Goal: Task Accomplishment & Management: Manage account settings

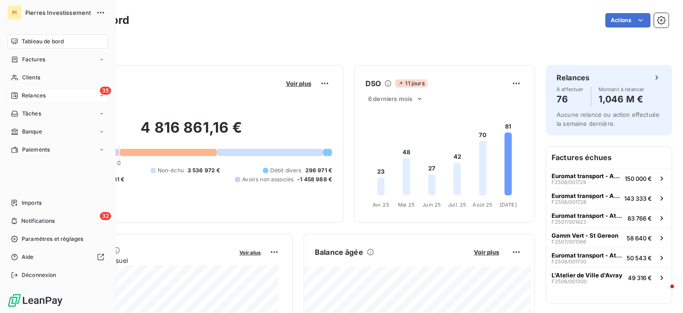
click at [33, 94] on span "Relances" at bounding box center [34, 96] width 24 height 8
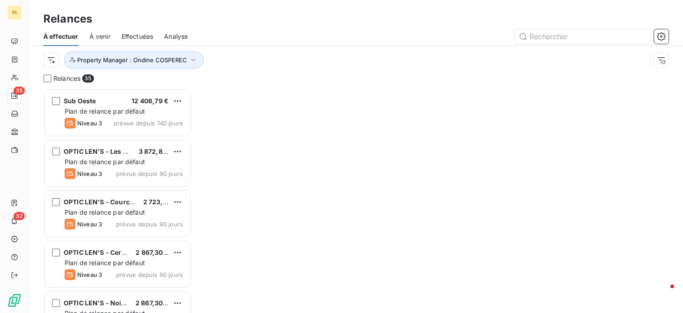
scroll to position [218, 141]
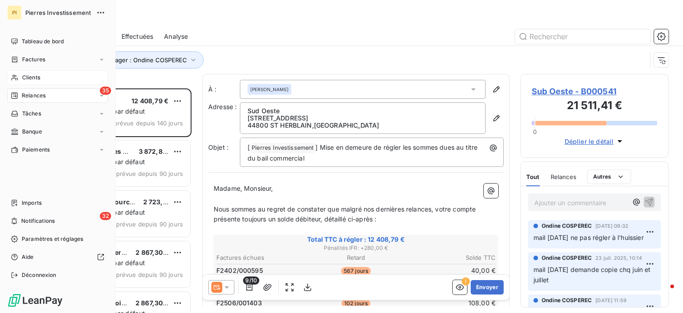
click at [34, 78] on span "Clients" at bounding box center [31, 78] width 18 height 8
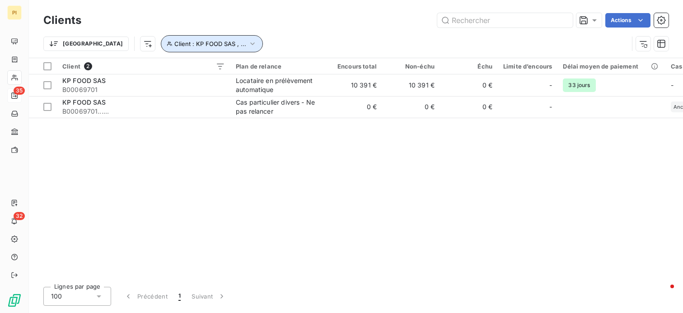
click at [248, 42] on icon "button" at bounding box center [252, 43] width 9 height 9
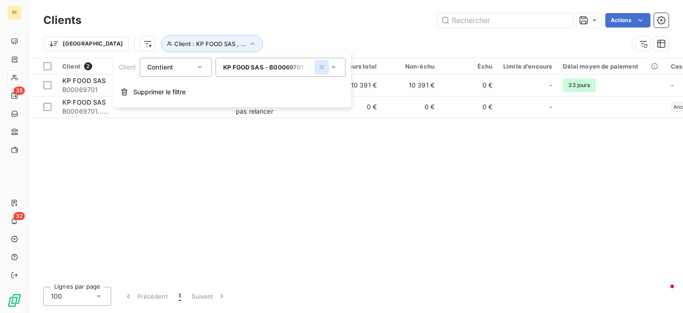
click at [323, 68] on icon "button" at bounding box center [321, 67] width 5 height 5
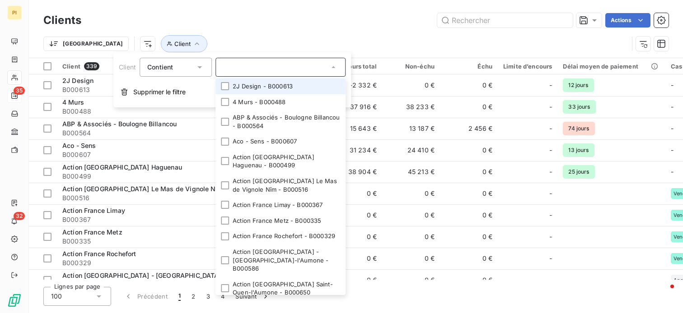
click at [285, 71] on input "text" at bounding box center [276, 67] width 106 height 8
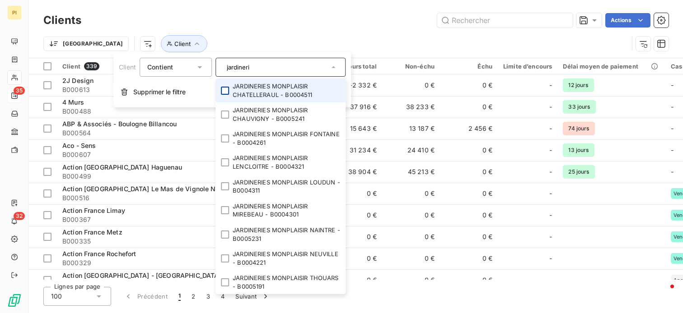
type input "jardineri"
click at [222, 89] on div at bounding box center [225, 91] width 8 height 8
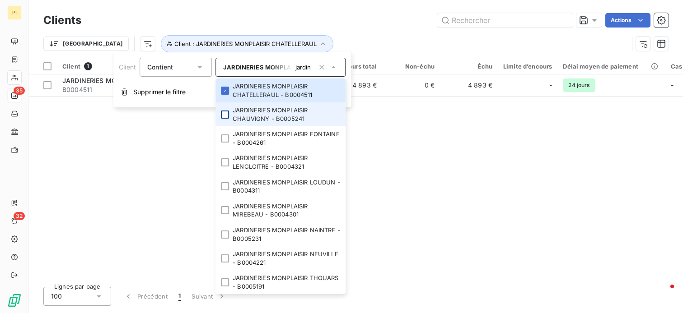
click at [222, 114] on div at bounding box center [225, 115] width 8 height 8
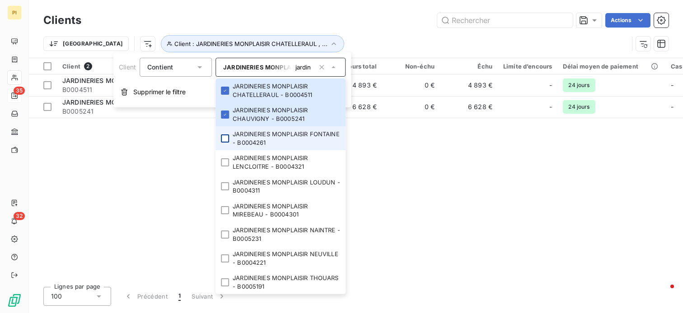
click at [223, 140] on div at bounding box center [225, 139] width 8 height 8
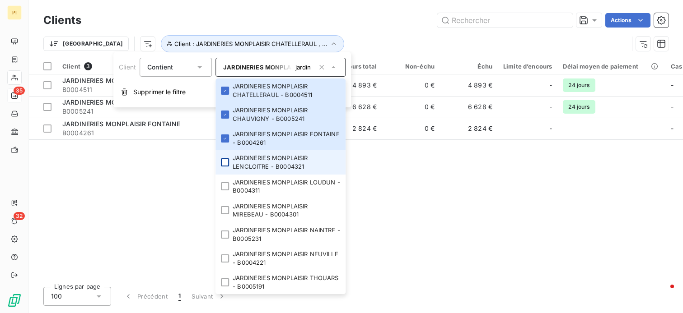
click at [225, 166] on div at bounding box center [225, 163] width 8 height 8
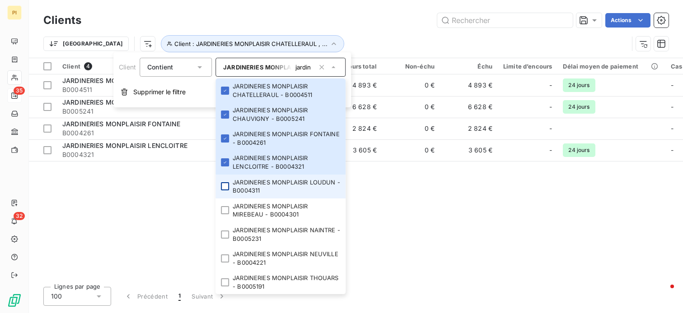
click at [223, 185] on div at bounding box center [225, 186] width 8 height 8
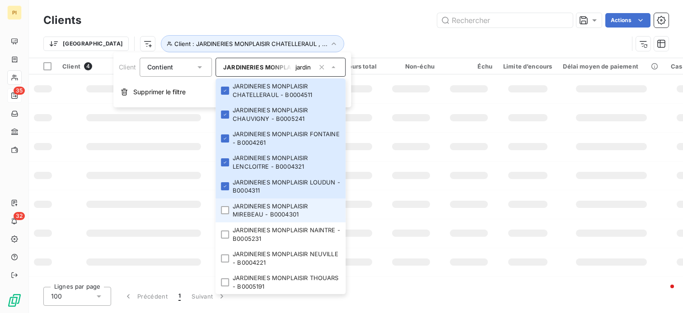
drag, startPoint x: 224, startPoint y: 208, endPoint x: 226, endPoint y: 215, distance: 7.1
click at [224, 208] on div at bounding box center [225, 210] width 8 height 8
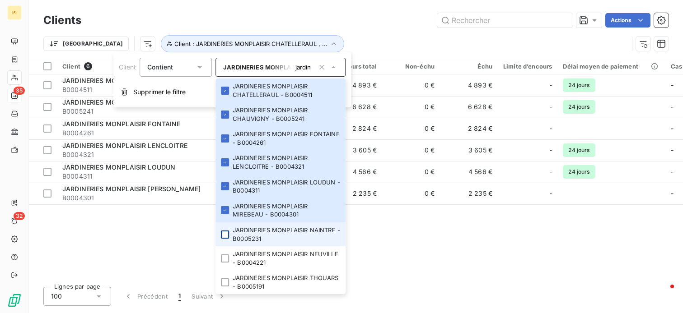
click at [226, 235] on div at bounding box center [225, 235] width 8 height 8
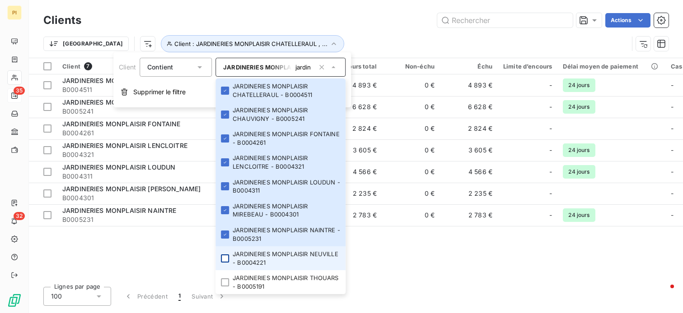
click at [222, 259] on div at bounding box center [225, 259] width 8 height 8
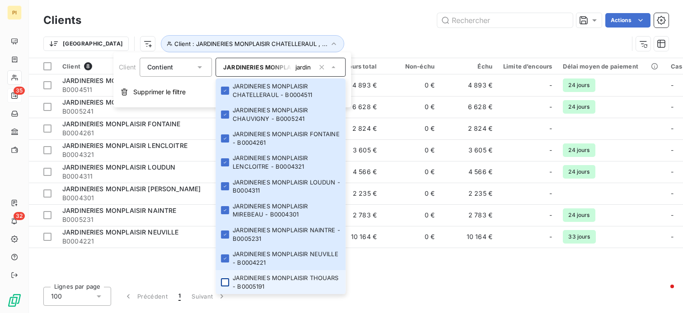
click at [222, 284] on div at bounding box center [225, 283] width 8 height 8
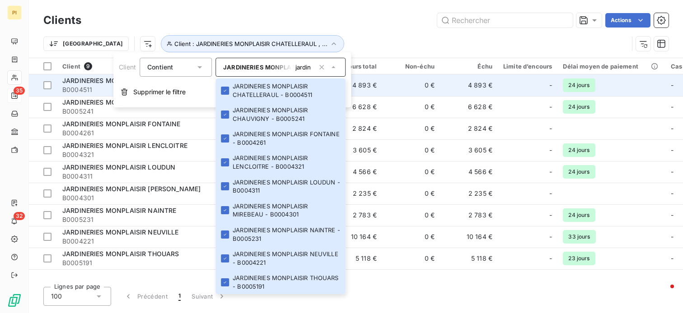
click at [380, 88] on td "4 893 €" at bounding box center [353, 86] width 58 height 22
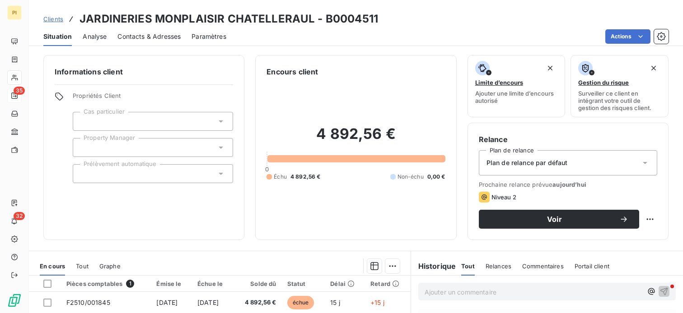
click at [139, 160] on div "Propriétés Client Cas particulier Property Manager Prélèvement automatique" at bounding box center [153, 137] width 160 height 91
click at [144, 154] on div at bounding box center [153, 147] width 160 height 19
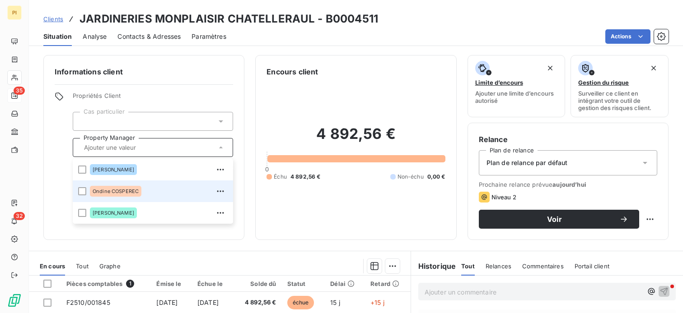
click at [128, 191] on span "Ondine COSPEREC" at bounding box center [116, 191] width 46 height 5
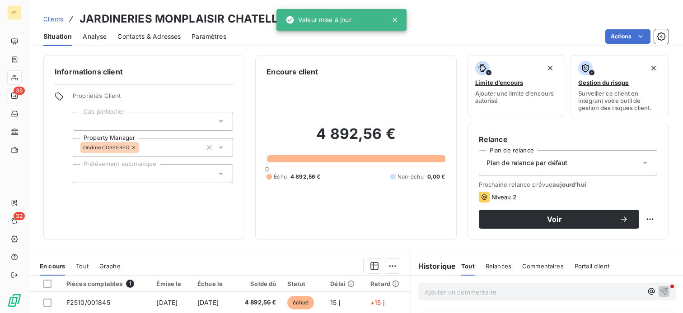
click at [291, 230] on div "Encours client 4 892,56 € 0 Échu 4 892,56 € Non-échu 0,00 €" at bounding box center [355, 147] width 201 height 185
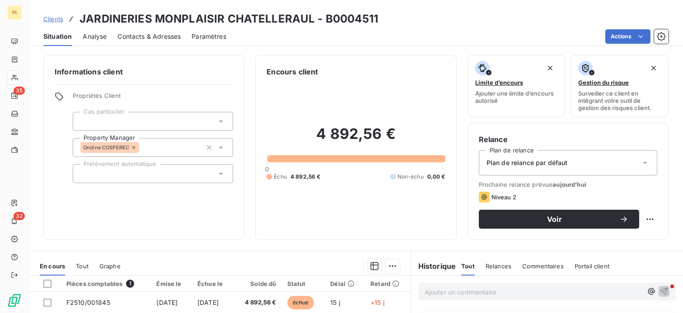
scroll to position [45, 0]
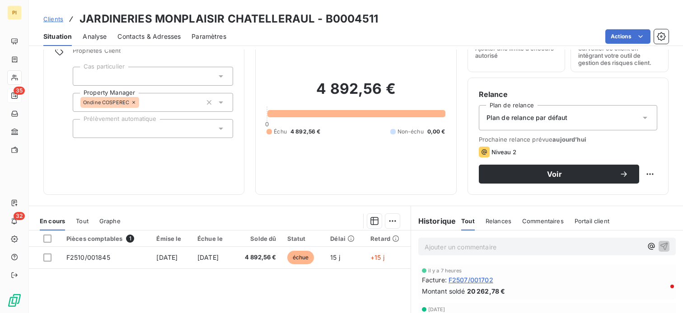
click at [448, 247] on p "Ajouter un commentaire ﻿" at bounding box center [534, 247] width 218 height 11
drag, startPoint x: 463, startPoint y: 246, endPoint x: 468, endPoint y: 248, distance: 6.0
click at [463, 246] on span "mail [DATE] DR du DG ->" at bounding box center [462, 247] width 75 height 8
click at [524, 246] on p "mail [DATE] suite DR du DG ->" at bounding box center [534, 247] width 218 height 10
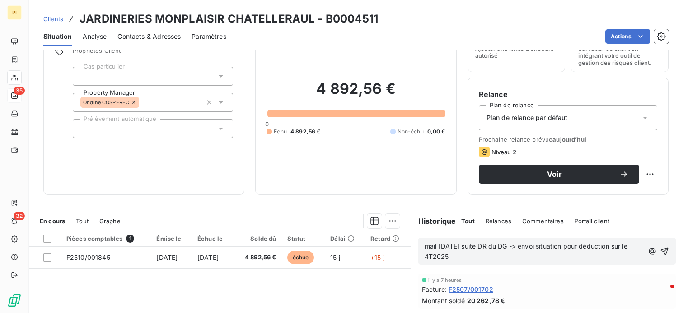
drag, startPoint x: 420, startPoint y: 246, endPoint x: 480, endPoint y: 254, distance: 60.1
click at [480, 254] on p "mail [DATE] suite DR du DG -> envoi situation pour déduction sur le 4T2025" at bounding box center [534, 252] width 219 height 21
copy span "mail [DATE] suite DR du DG -> envoi situation pour déduction sur le 4T2025"
click at [660, 250] on icon "button" at bounding box center [664, 251] width 9 height 9
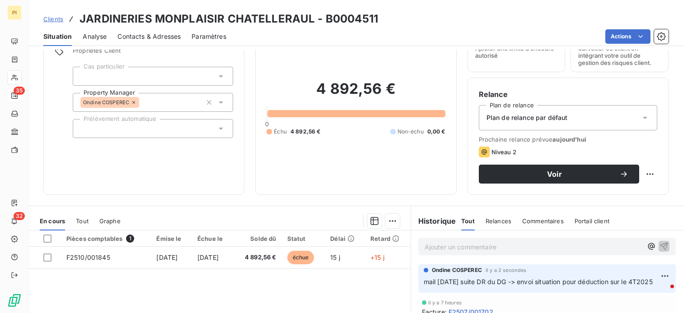
click at [137, 77] on div at bounding box center [153, 76] width 160 height 19
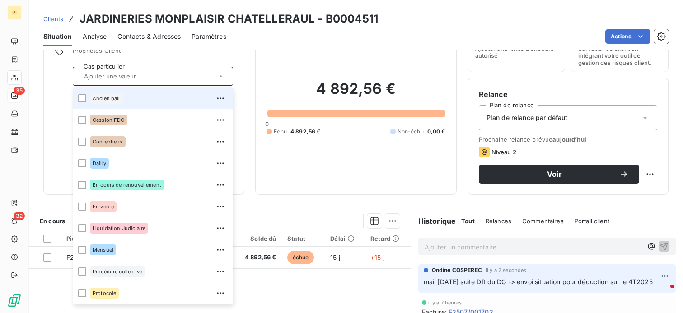
click at [137, 77] on input "text" at bounding box center [148, 76] width 136 height 8
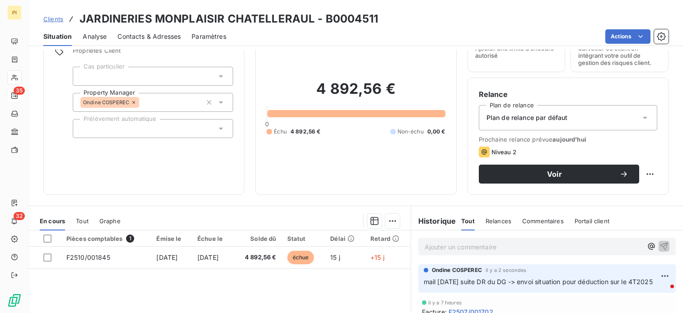
click at [130, 78] on div at bounding box center [153, 76] width 160 height 19
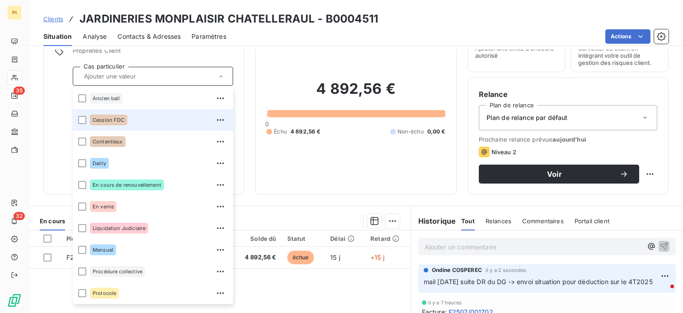
click at [114, 122] on span "Cession FDC" at bounding box center [109, 119] width 32 height 5
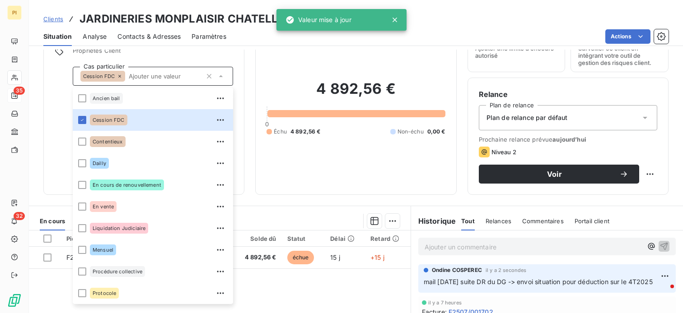
click at [288, 59] on div "4 892,56 € 0 Échu 4 892,56 € Non-échu 0,00 €" at bounding box center [356, 108] width 178 height 152
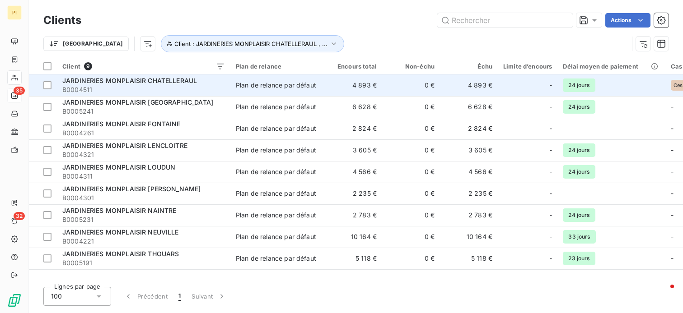
click at [296, 87] on div "Plan de relance par défaut" at bounding box center [276, 85] width 80 height 9
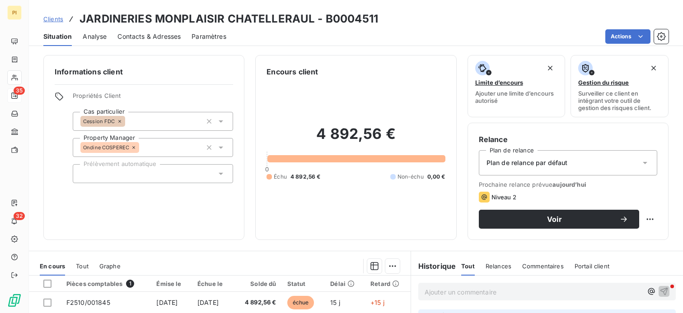
click at [139, 35] on span "Contacts & Adresses" at bounding box center [148, 36] width 63 height 9
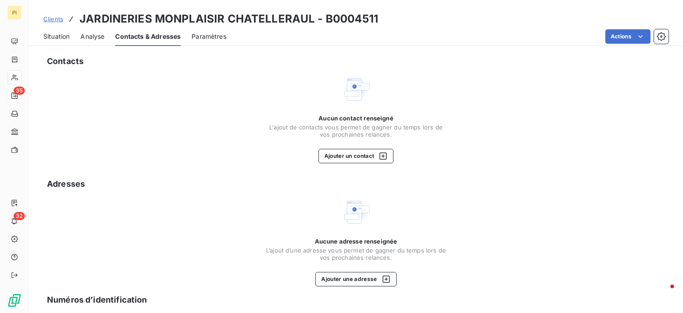
click at [56, 37] on span "Situation" at bounding box center [56, 36] width 26 height 9
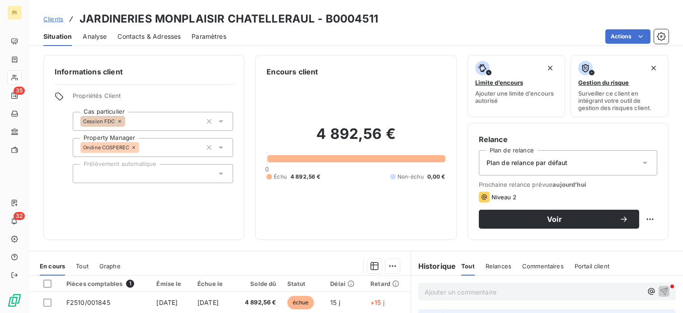
scroll to position [45, 0]
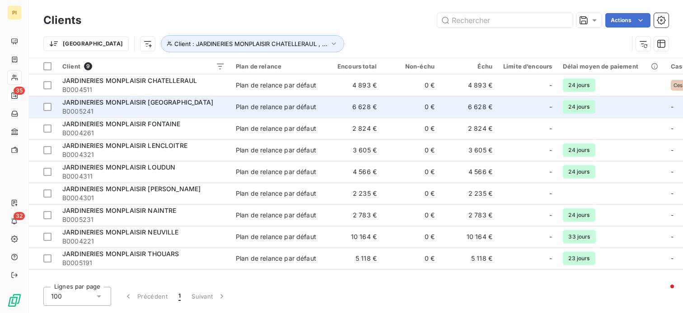
click at [273, 107] on div "Plan de relance par défaut" at bounding box center [276, 107] width 80 height 9
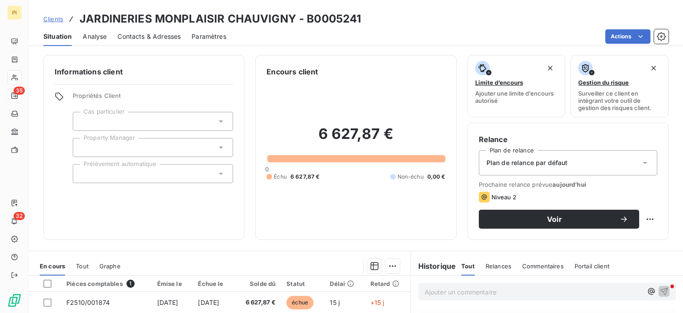
click at [150, 125] on div at bounding box center [153, 121] width 160 height 19
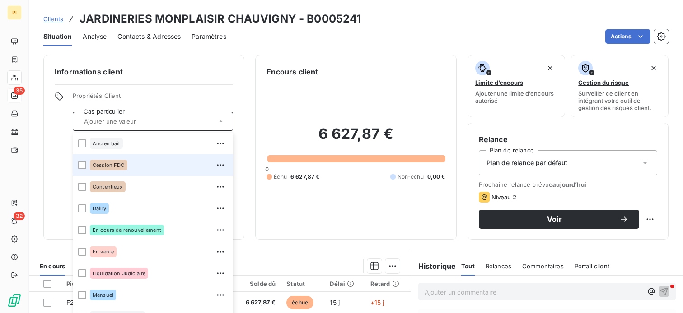
click at [120, 166] on span "Cession FDC" at bounding box center [109, 165] width 32 height 5
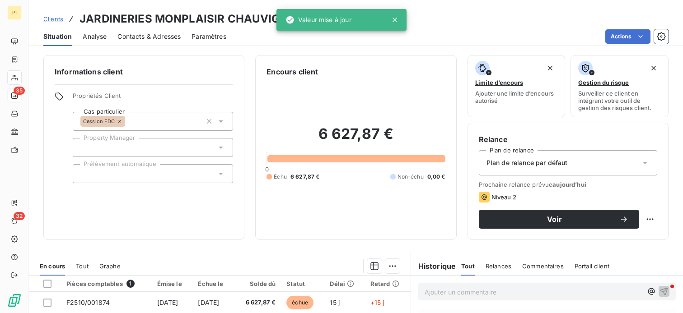
click at [233, 94] on div "Informations client Propriétés Client Cas particulier Cession FDC Property Mana…" at bounding box center [143, 147] width 201 height 185
click at [145, 149] on div at bounding box center [153, 147] width 160 height 19
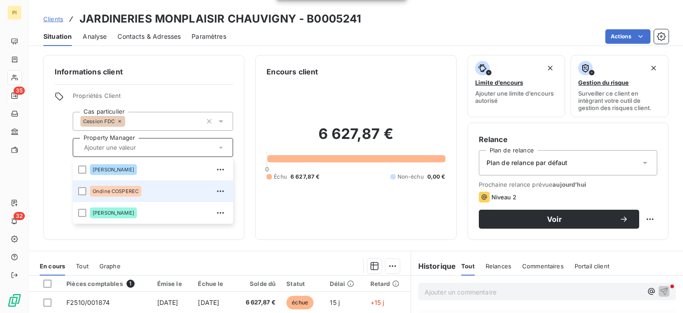
click at [121, 188] on div "Ondine COSPEREC" at bounding box center [115, 191] width 51 height 11
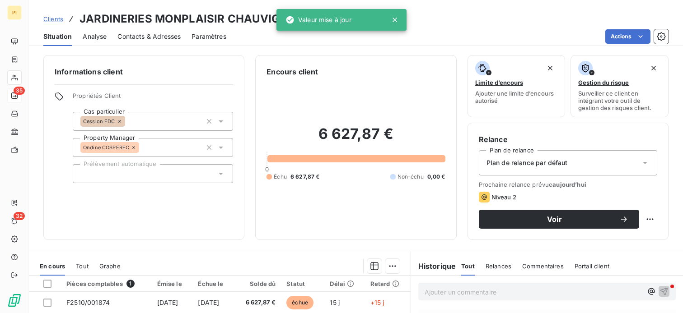
click at [199, 98] on span "Propriétés Client" at bounding box center [153, 98] width 160 height 13
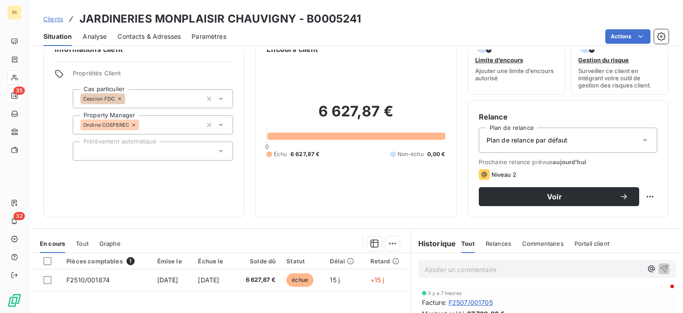
scroll to position [45, 0]
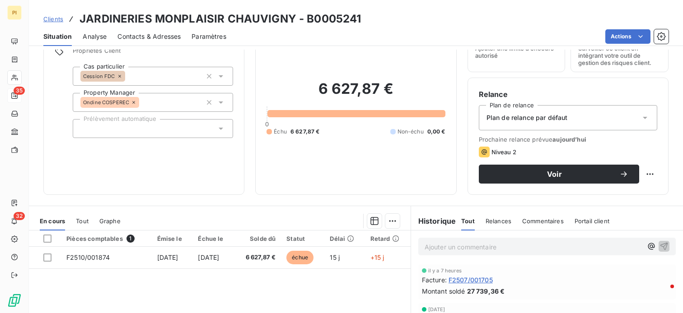
click at [497, 247] on p "Ajouter un commentaire ﻿" at bounding box center [534, 247] width 218 height 11
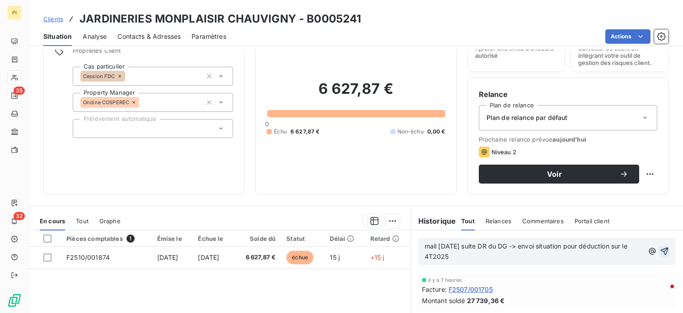
click at [661, 249] on icon "button" at bounding box center [664, 251] width 9 height 9
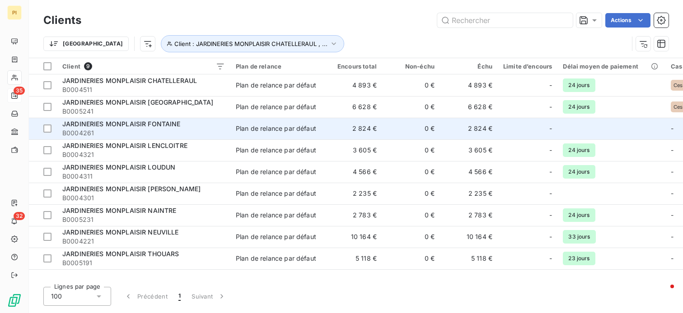
click at [292, 130] on div "Plan de relance par défaut" at bounding box center [276, 128] width 80 height 9
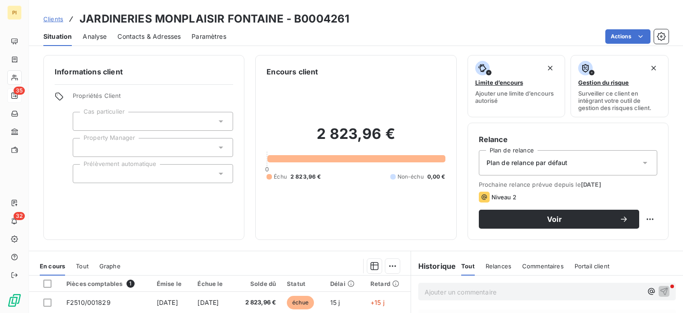
click at [170, 120] on div at bounding box center [153, 121] width 160 height 19
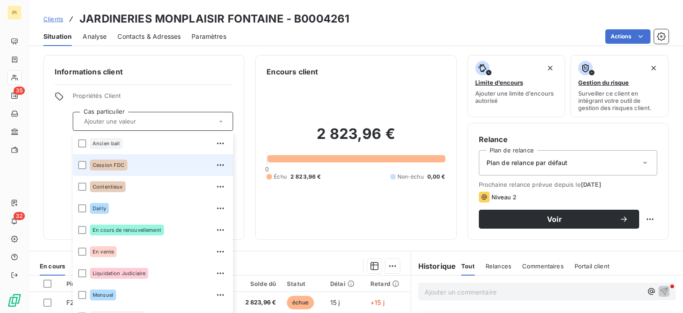
drag, startPoint x: 118, startPoint y: 168, endPoint x: 136, endPoint y: 162, distance: 18.7
click at [118, 168] on div "Cession FDC" at bounding box center [108, 165] width 37 height 11
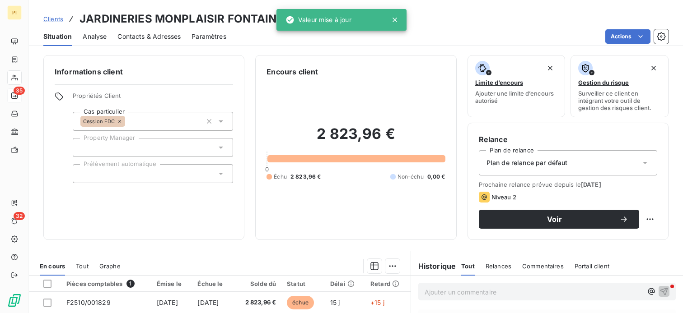
click at [230, 78] on div "Informations client Propriétés Client Cas particulier Cession FDC Property Mana…" at bounding box center [143, 147] width 201 height 185
click at [147, 153] on div at bounding box center [153, 147] width 160 height 19
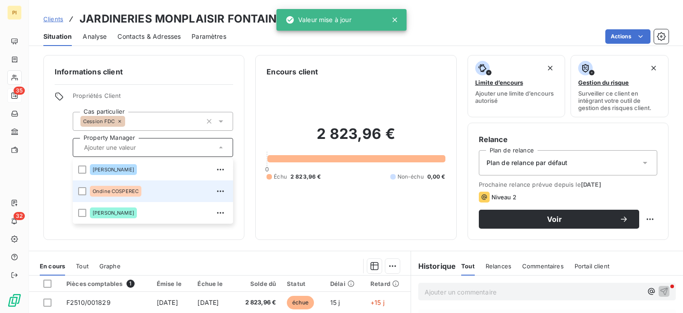
click at [127, 188] on div "Ondine COSPEREC" at bounding box center [115, 191] width 51 height 11
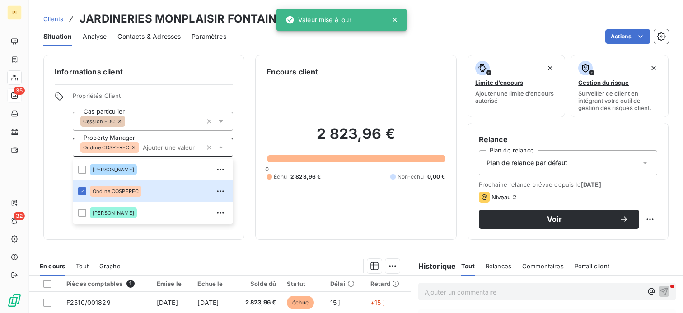
drag, startPoint x: 183, startPoint y: 100, endPoint x: 284, endPoint y: 99, distance: 100.3
click at [183, 99] on span "Propriétés Client" at bounding box center [153, 98] width 160 height 13
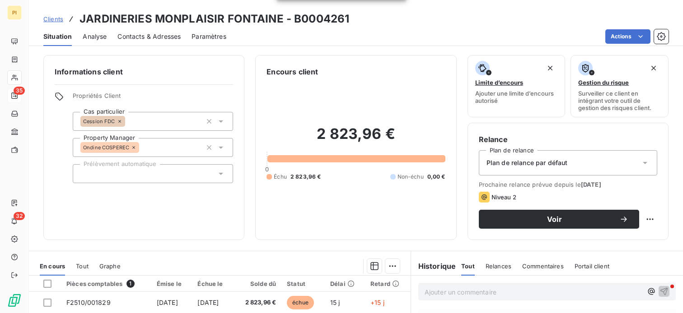
click at [499, 293] on p "Ajouter un commentaire ﻿" at bounding box center [534, 292] width 218 height 11
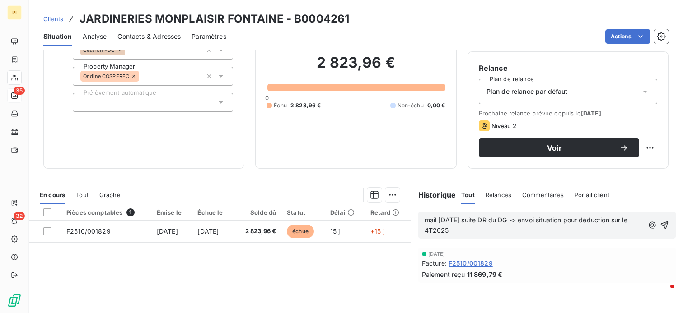
scroll to position [90, 0]
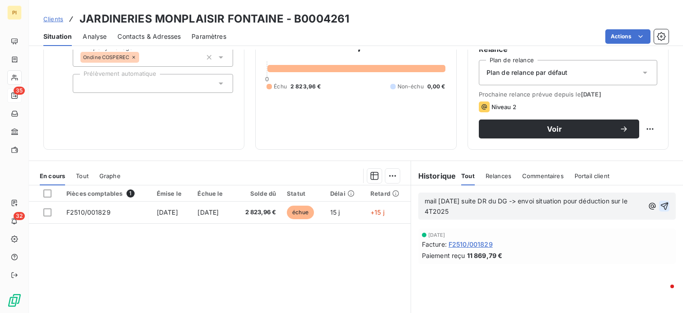
click at [660, 203] on icon "button" at bounding box center [664, 206] width 9 height 9
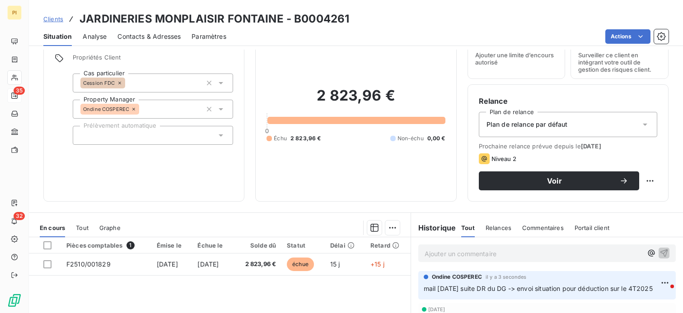
scroll to position [0, 0]
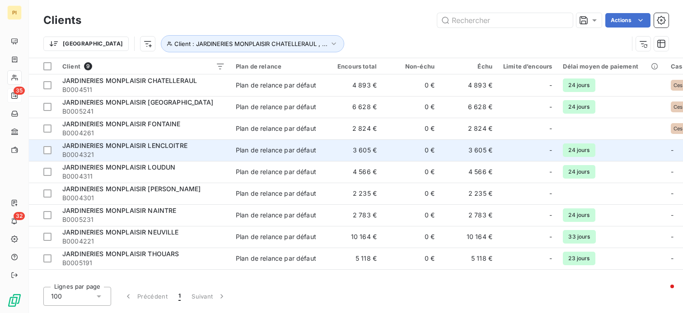
click at [262, 151] on div "Plan de relance par défaut" at bounding box center [276, 150] width 80 height 9
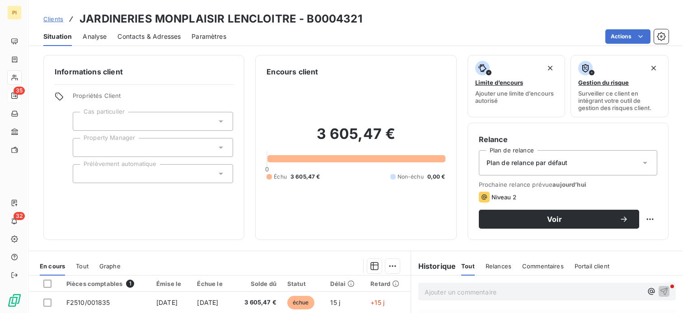
click at [131, 120] on div at bounding box center [153, 121] width 160 height 19
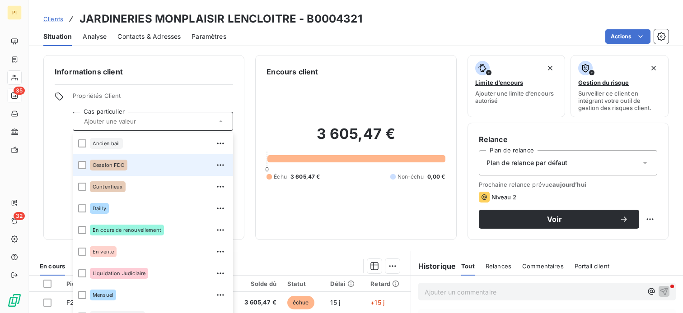
click at [113, 167] on span "Cession FDC" at bounding box center [109, 165] width 32 height 5
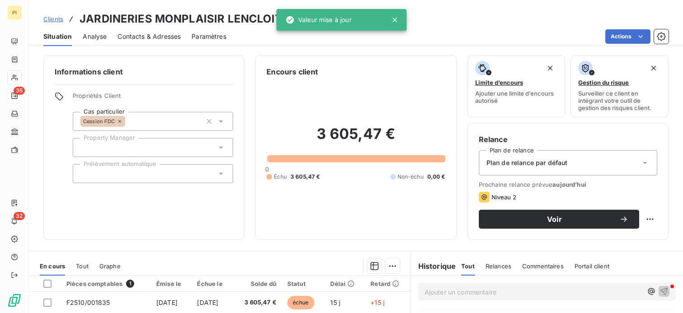
click at [275, 101] on div "3 605,47 € 0 Échu 3 605,47 € Non-échu 0,00 €" at bounding box center [356, 153] width 178 height 152
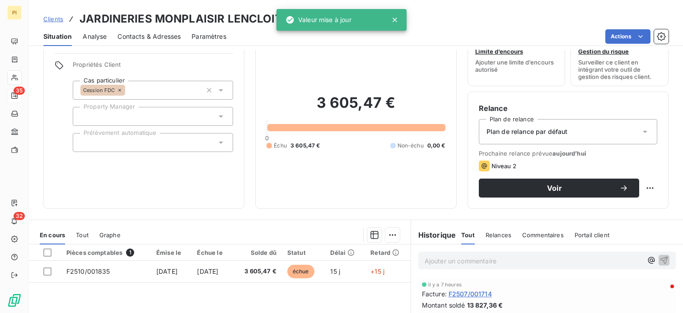
scroll to position [45, 0]
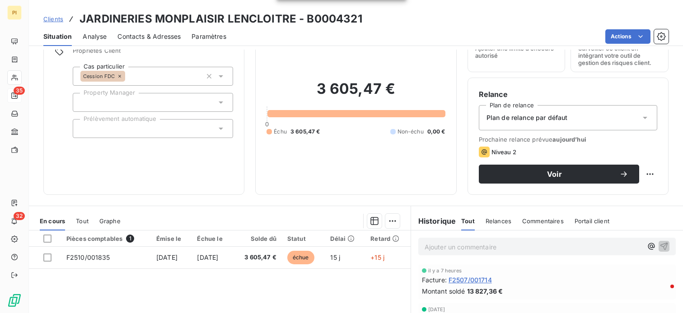
click at [487, 254] on div "Ajouter un commentaire ﻿" at bounding box center [546, 247] width 257 height 18
click at [488, 249] on p "Ajouter un commentaire ﻿" at bounding box center [534, 247] width 218 height 11
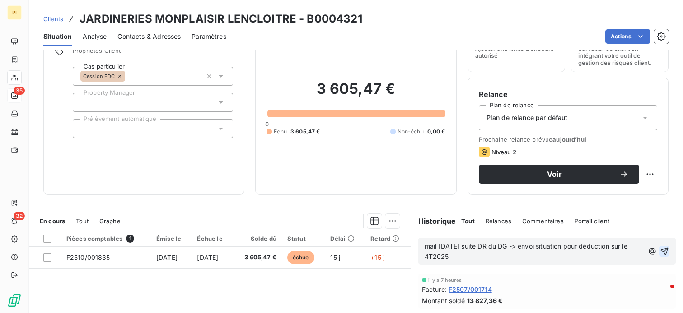
click at [660, 250] on icon "button" at bounding box center [664, 251] width 9 height 9
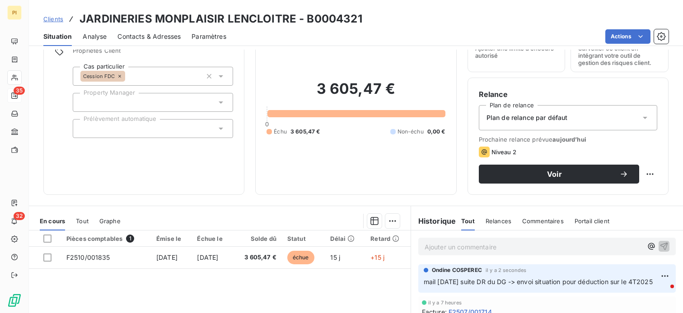
click at [141, 96] on div at bounding box center [153, 102] width 160 height 19
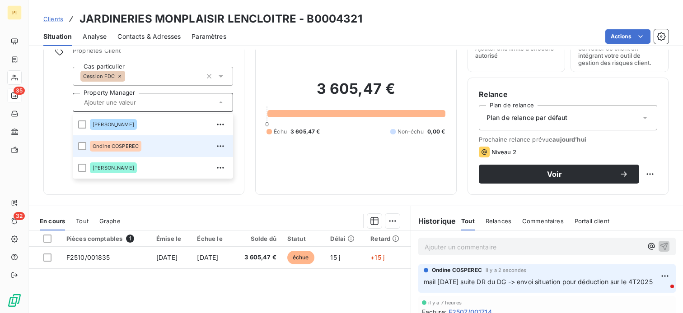
click at [110, 144] on span "Ondine COSPEREC" at bounding box center [116, 146] width 46 height 5
click at [99, 142] on div "Ondine COSPEREC" at bounding box center [115, 146] width 51 height 11
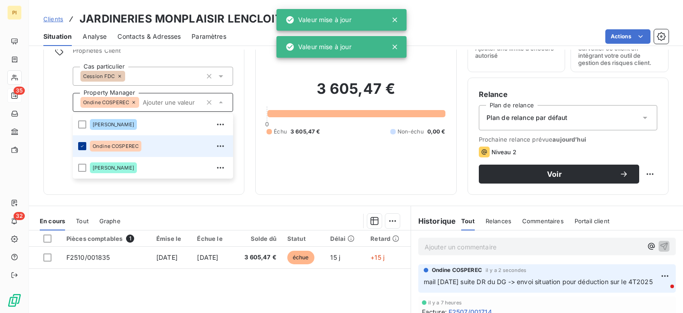
click at [81, 148] on icon at bounding box center [82, 146] width 5 height 5
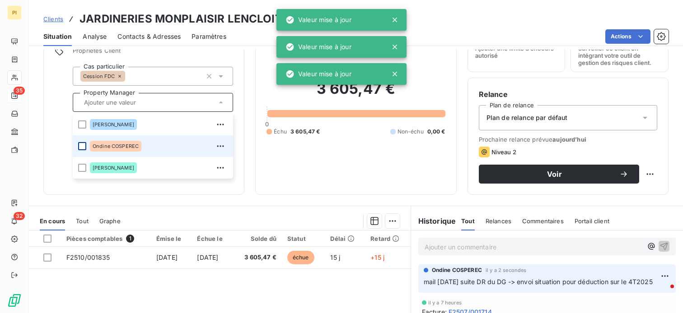
click at [82, 147] on div at bounding box center [82, 146] width 8 height 8
click at [80, 149] on div at bounding box center [82, 146] width 8 height 8
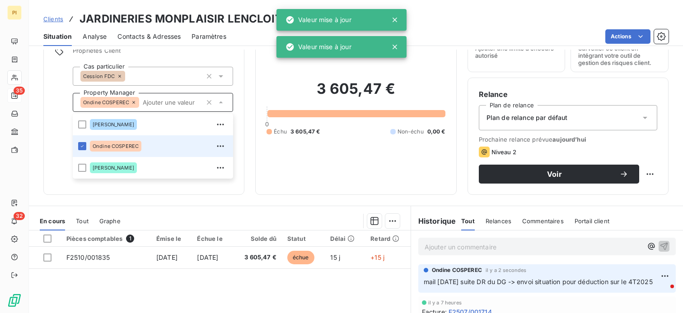
click at [76, 147] on li "Ondine COSPEREC" at bounding box center [153, 147] width 160 height 22
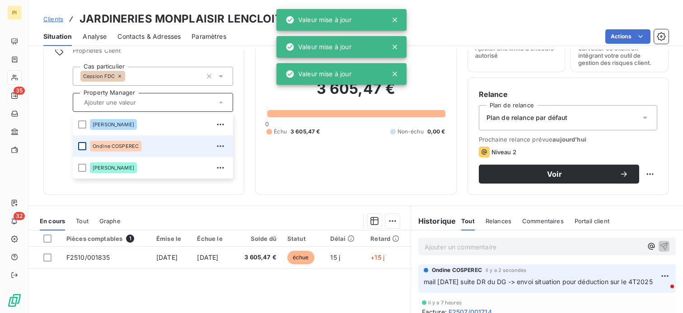
click at [83, 145] on div at bounding box center [82, 146] width 8 height 8
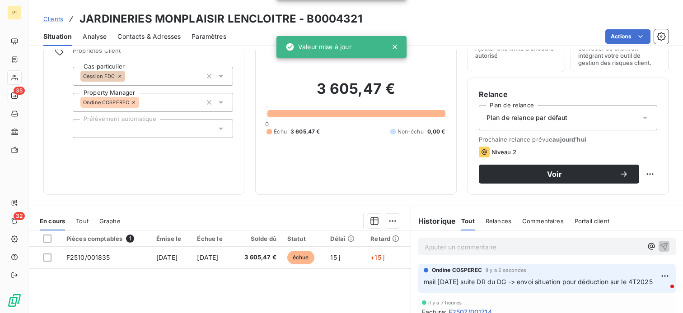
click at [318, 173] on div "3 605,47 € 0 Échu 3 605,47 € Non-échu 0,00 €" at bounding box center [356, 108] width 178 height 152
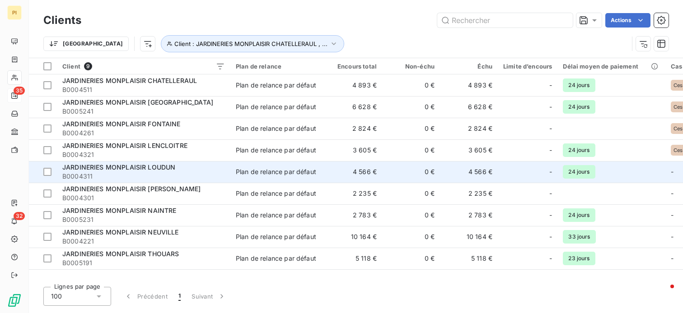
click at [367, 170] on td "4 566 €" at bounding box center [353, 172] width 58 height 22
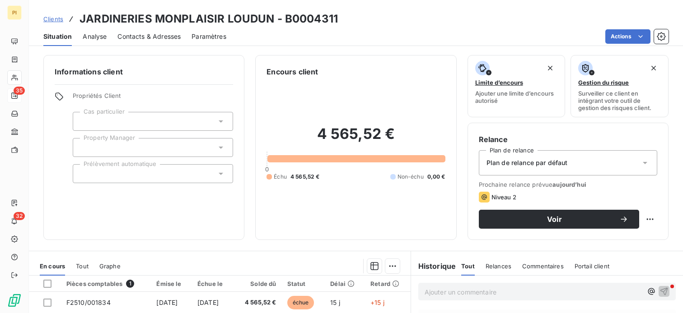
click at [508, 291] on p "Ajouter un commentaire ﻿" at bounding box center [534, 292] width 218 height 11
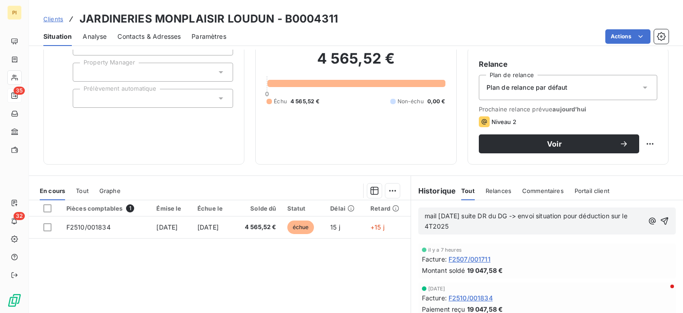
scroll to position [90, 0]
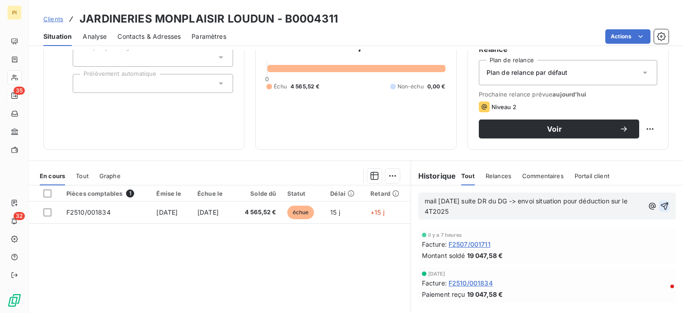
click at [660, 205] on icon "button" at bounding box center [664, 206] width 9 height 9
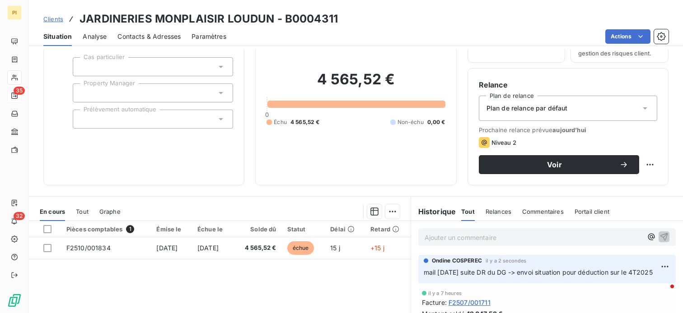
scroll to position [45, 0]
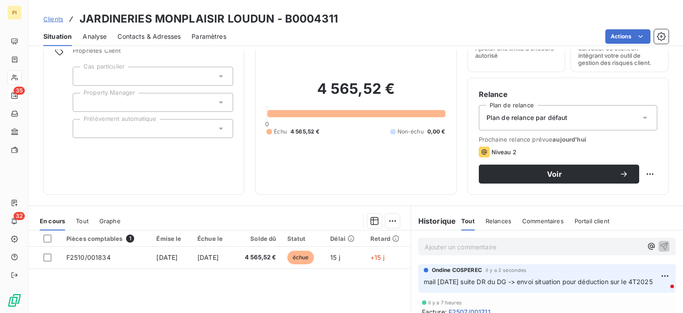
click at [126, 99] on div at bounding box center [153, 102] width 160 height 19
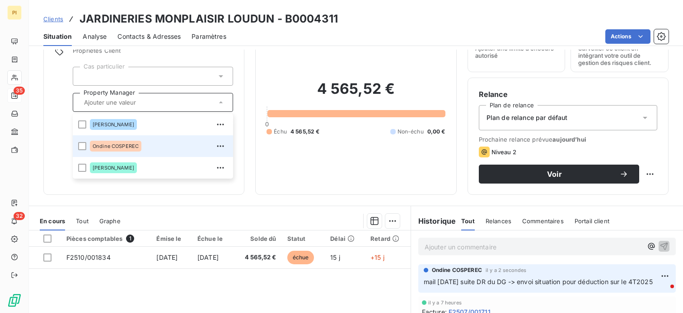
click at [121, 144] on span "Ondine COSPEREC" at bounding box center [116, 146] width 46 height 5
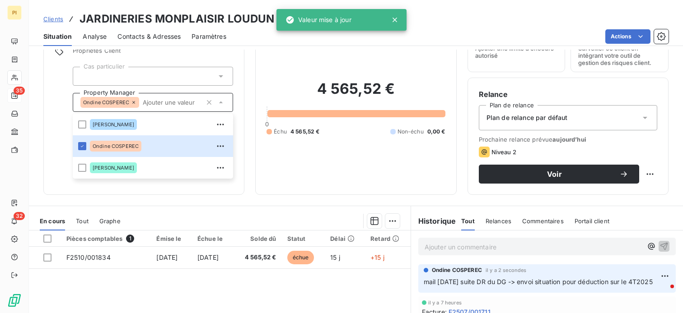
click at [142, 78] on div at bounding box center [153, 76] width 160 height 19
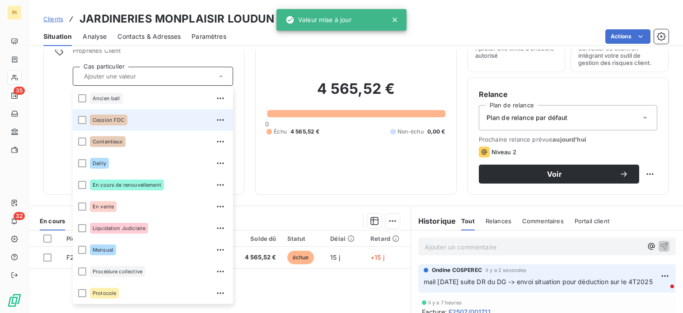
click at [121, 119] on span "Cession FDC" at bounding box center [109, 119] width 32 height 5
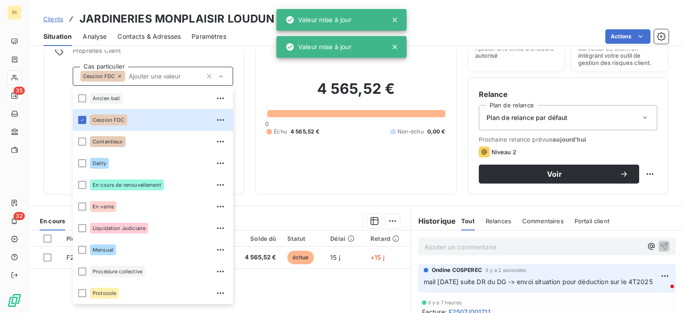
click at [282, 81] on h2 "4 565,52 €" at bounding box center [356, 93] width 178 height 27
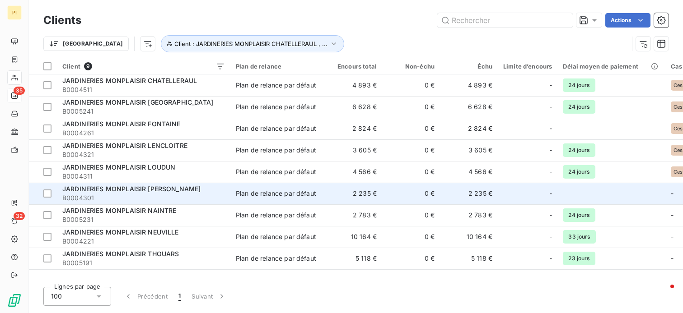
click at [245, 197] on div "Plan de relance par défaut" at bounding box center [276, 193] width 80 height 9
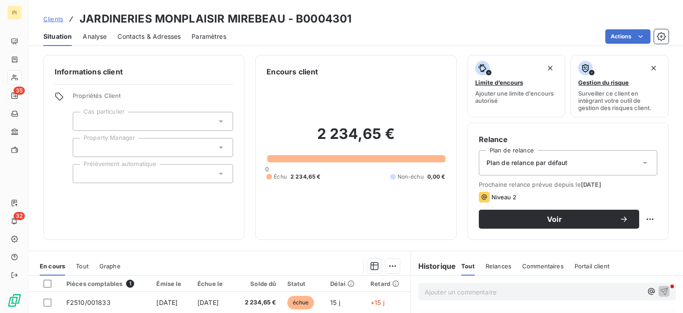
click at [473, 291] on p "Ajouter un commentaire ﻿" at bounding box center [534, 292] width 218 height 11
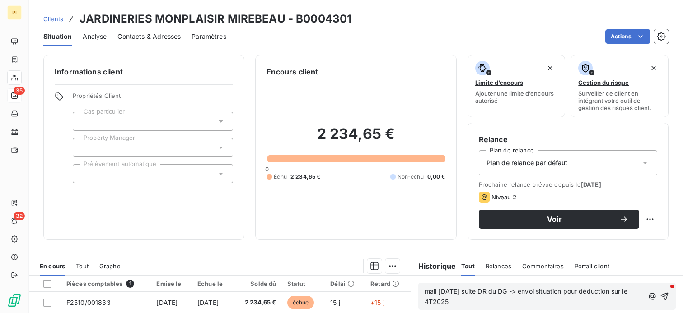
scroll to position [45, 0]
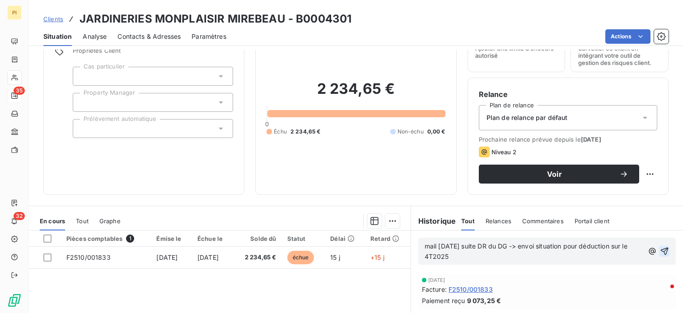
click at [660, 254] on icon "button" at bounding box center [664, 251] width 9 height 9
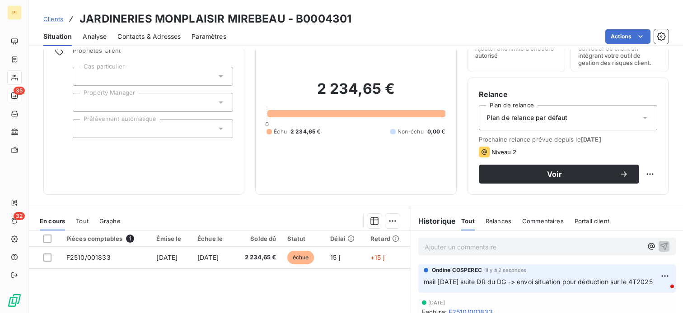
click at [125, 101] on div at bounding box center [153, 102] width 160 height 19
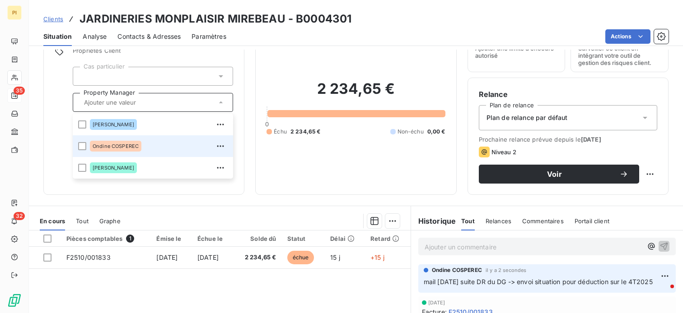
click at [123, 144] on span "Ondine COSPEREC" at bounding box center [116, 146] width 46 height 5
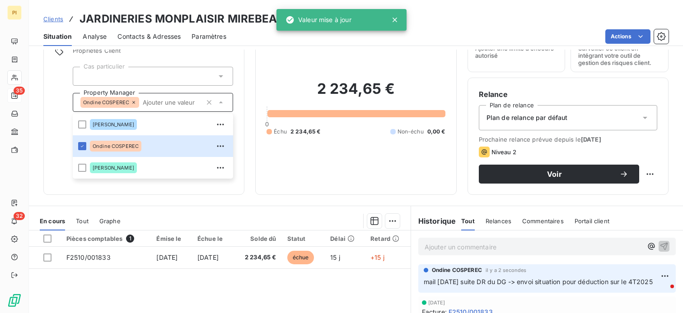
click at [139, 71] on div at bounding box center [153, 76] width 160 height 19
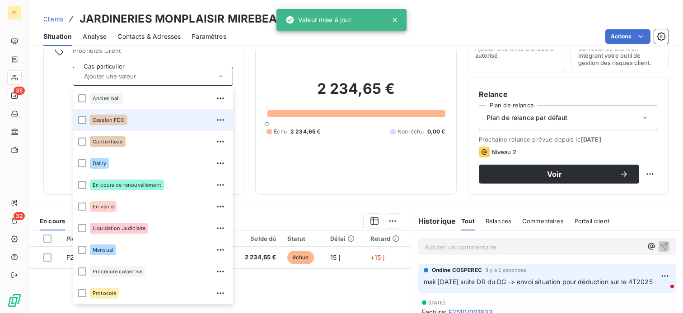
click at [109, 118] on span "Cession FDC" at bounding box center [109, 119] width 32 height 5
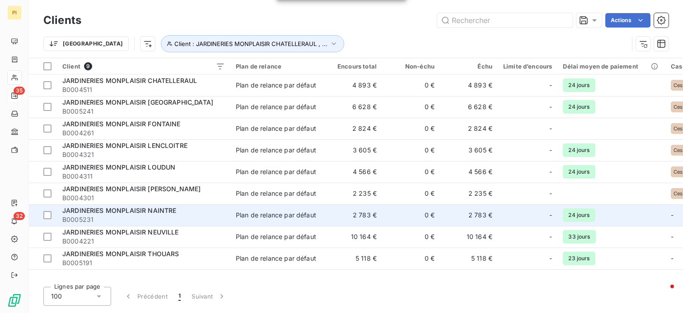
click at [423, 219] on td "0 €" at bounding box center [411, 216] width 58 height 22
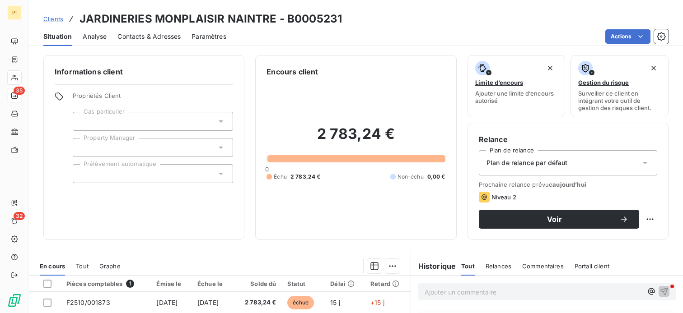
click at [494, 288] on p "Ajouter un commentaire ﻿" at bounding box center [534, 292] width 218 height 11
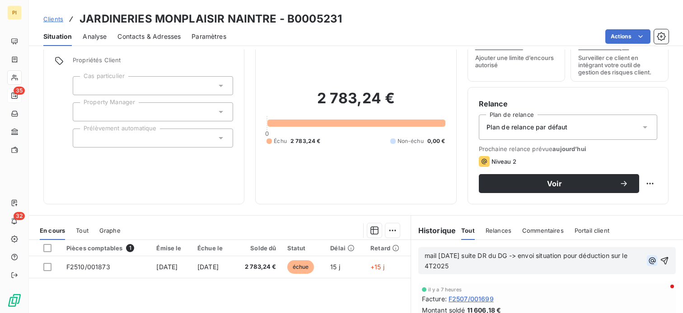
scroll to position [90, 0]
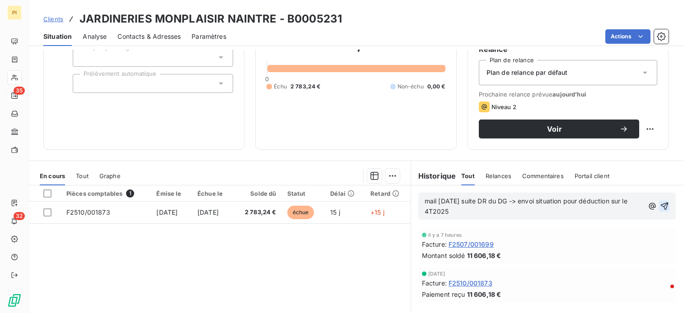
click at [660, 206] on icon "button" at bounding box center [664, 207] width 8 height 8
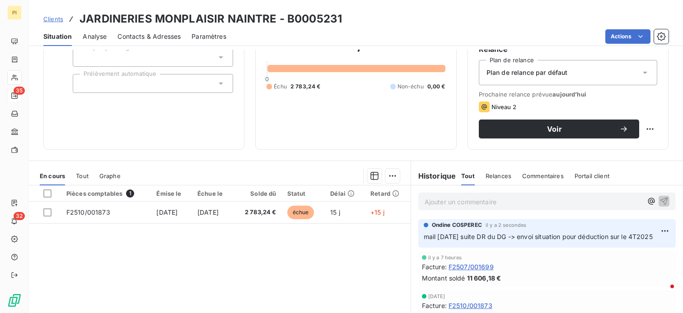
click at [140, 56] on div at bounding box center [153, 57] width 160 height 19
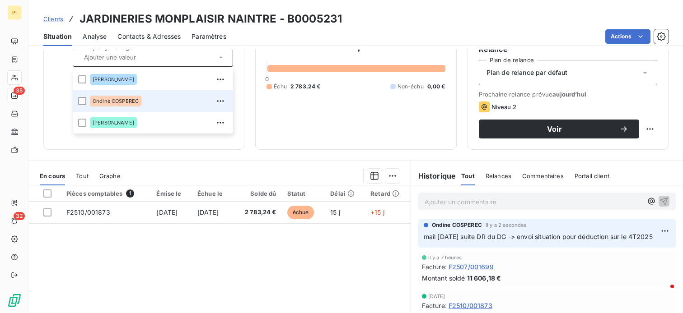
click at [121, 102] on span "Ondine COSPEREC" at bounding box center [116, 100] width 46 height 5
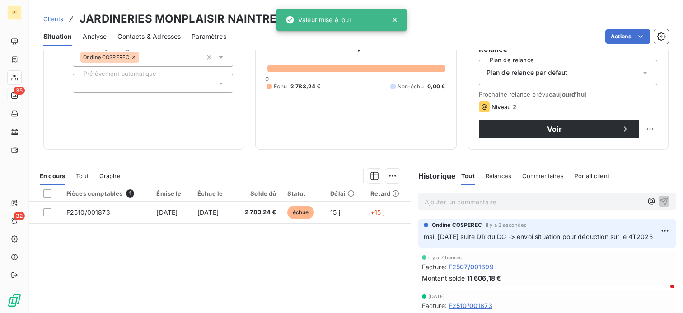
click at [110, 144] on div "Informations client Propriétés Client Cas particulier Property Manager [PERSON_…" at bounding box center [143, 57] width 201 height 185
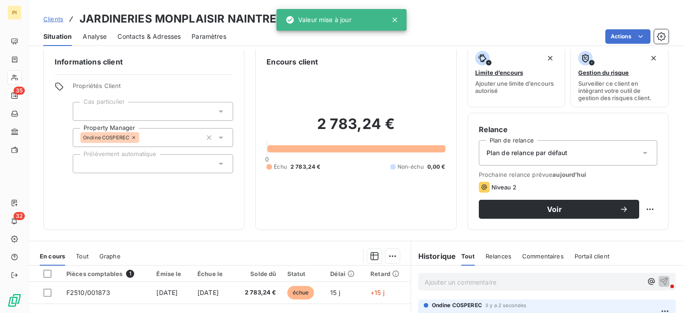
scroll to position [0, 0]
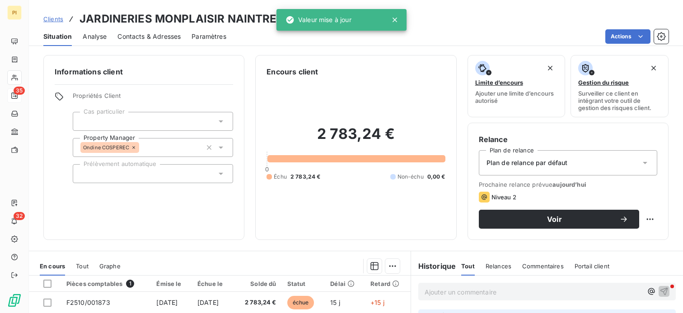
click at [147, 123] on div at bounding box center [153, 121] width 160 height 19
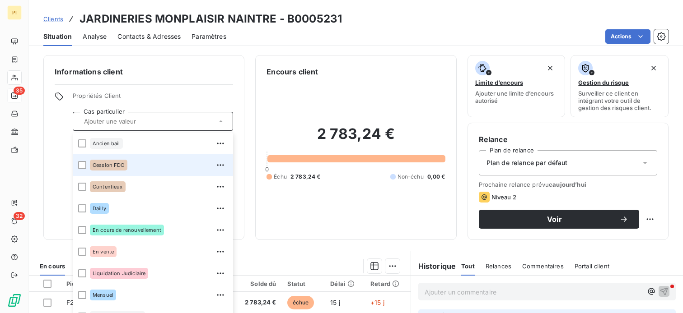
click at [116, 163] on span "Cession FDC" at bounding box center [109, 165] width 32 height 5
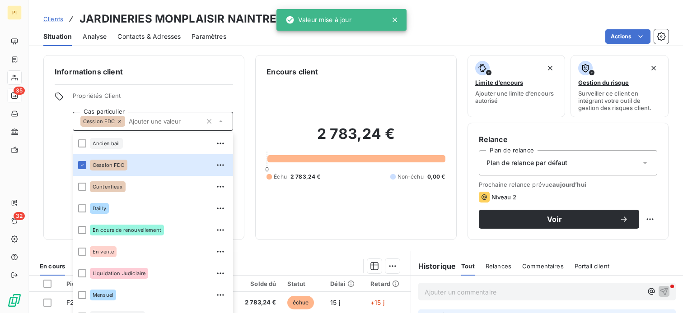
click at [196, 82] on div "Informations client Propriétés Client Cas particulier Cession FDC Ancien bail C…" at bounding box center [143, 147] width 201 height 185
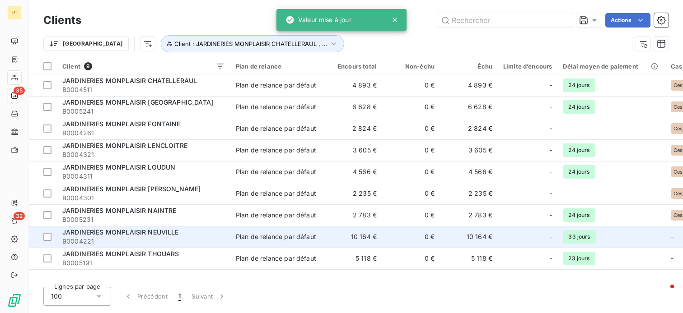
click at [410, 234] on td "0 €" at bounding box center [411, 237] width 58 height 22
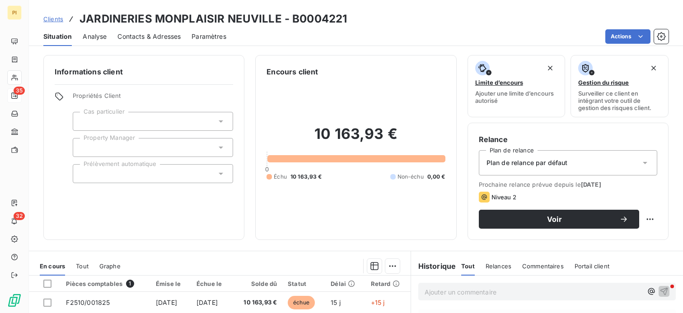
click at [516, 292] on p "Ajouter un commentaire ﻿" at bounding box center [534, 292] width 218 height 11
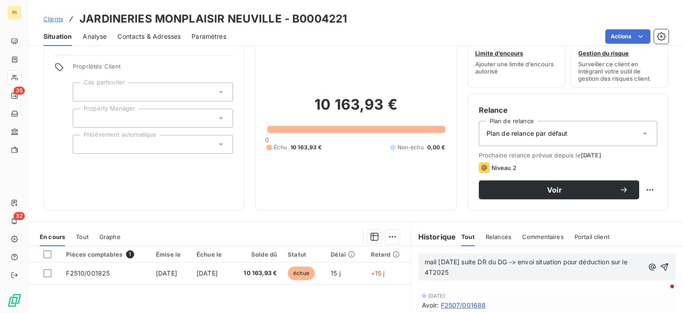
scroll to position [45, 0]
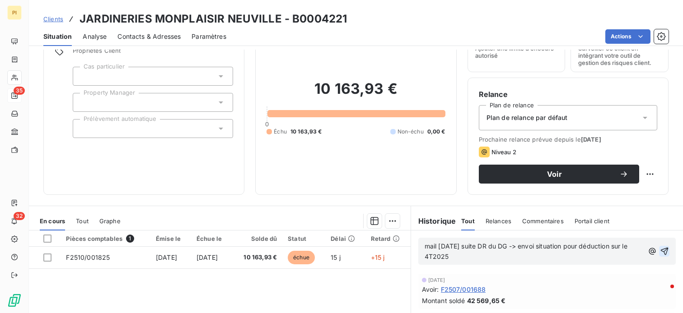
click at [660, 250] on icon "button" at bounding box center [664, 252] width 8 height 8
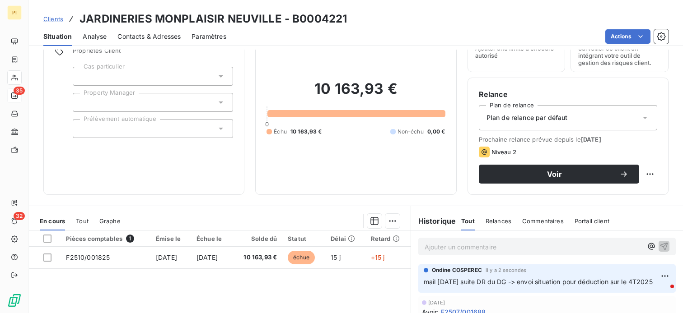
click at [154, 72] on div at bounding box center [153, 76] width 160 height 19
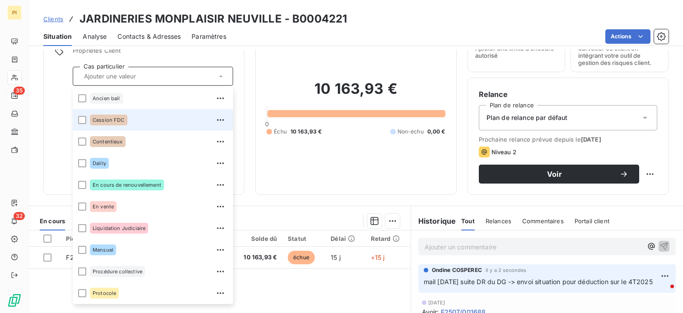
click at [121, 117] on span "Cession FDC" at bounding box center [109, 119] width 32 height 5
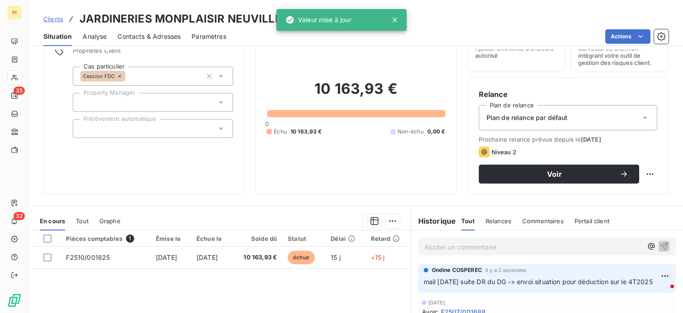
click at [173, 58] on span "Propriétés Client" at bounding box center [153, 53] width 160 height 13
click at [134, 103] on div at bounding box center [153, 102] width 160 height 19
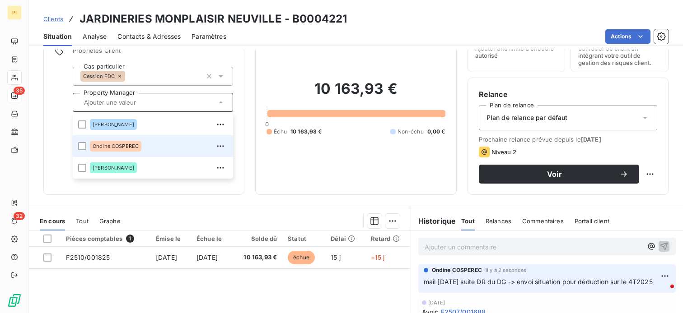
click at [120, 147] on span "Ondine COSPEREC" at bounding box center [116, 146] width 46 height 5
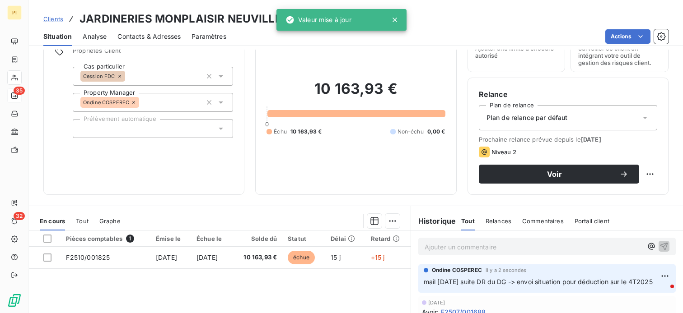
click at [152, 56] on span "Propriétés Client" at bounding box center [153, 53] width 160 height 13
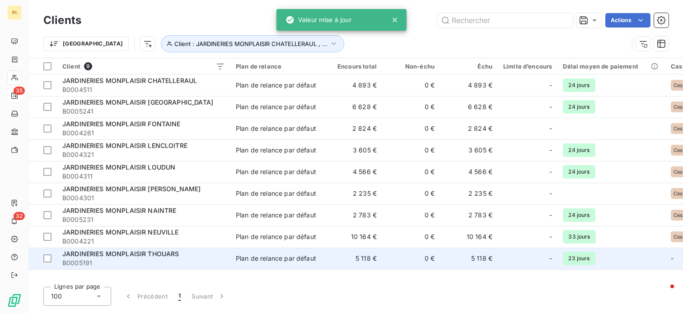
click at [318, 259] on span "Plan de relance par défaut" at bounding box center [277, 258] width 83 height 9
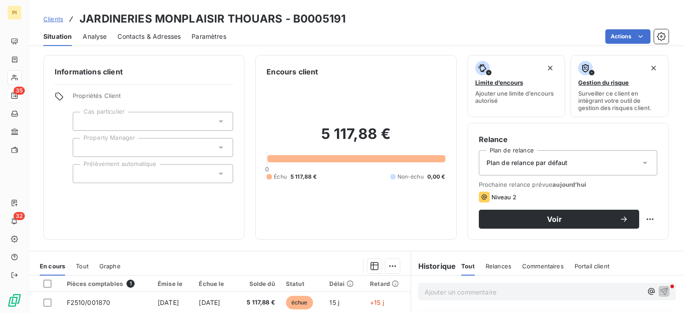
click at [128, 121] on div at bounding box center [153, 121] width 160 height 19
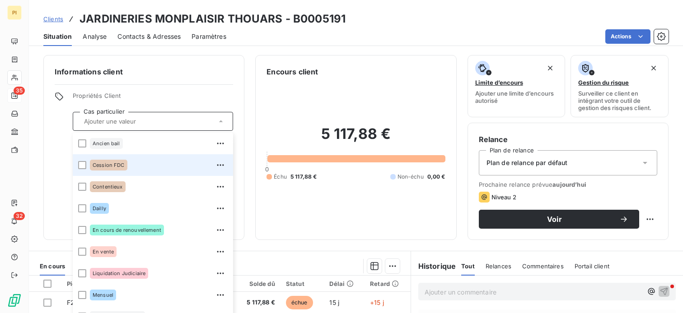
click at [109, 161] on div "Cession FDC" at bounding box center [108, 165] width 37 height 11
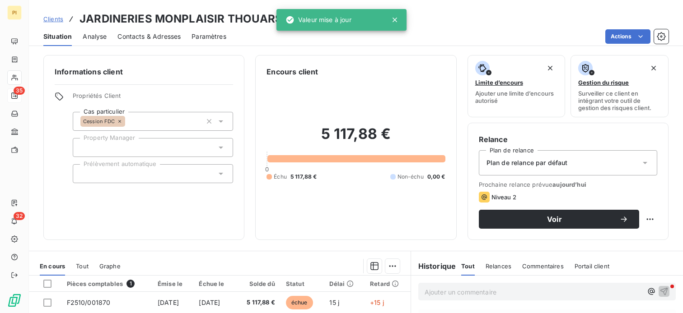
click at [519, 291] on p "Ajouter un commentaire ﻿" at bounding box center [534, 292] width 218 height 11
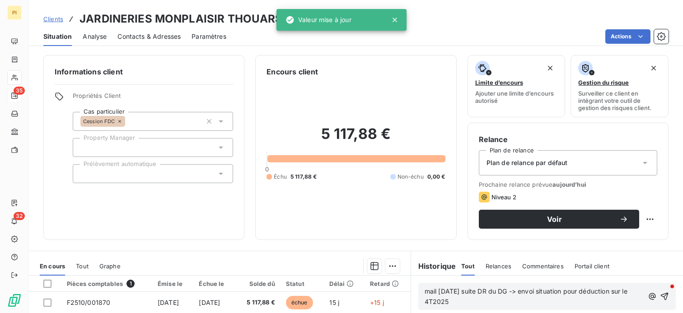
scroll to position [45, 0]
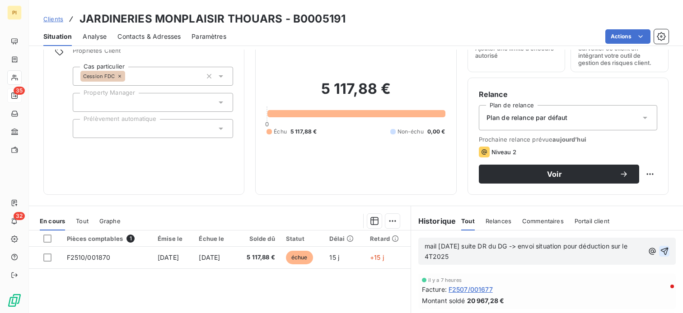
click at [660, 247] on icon "button" at bounding box center [664, 251] width 9 height 9
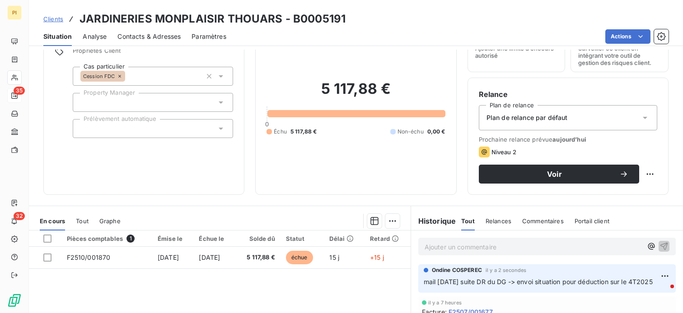
click at [131, 100] on div at bounding box center [153, 102] width 160 height 19
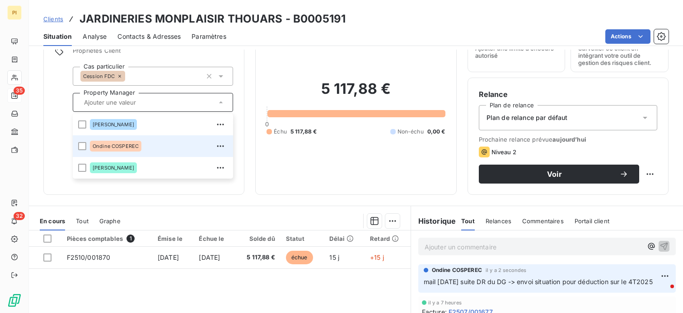
click at [115, 144] on span "Ondine COSPEREC" at bounding box center [116, 146] width 46 height 5
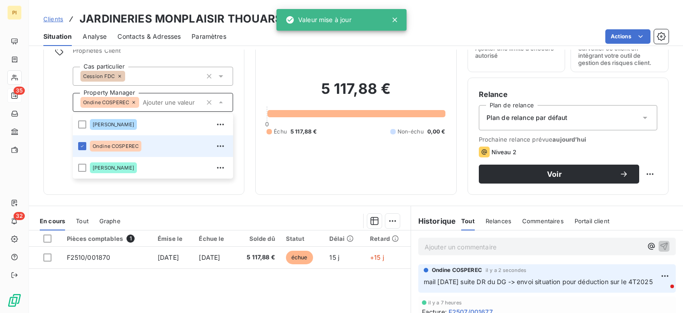
click at [101, 149] on div "Ondine COSPEREC" at bounding box center [115, 146] width 51 height 11
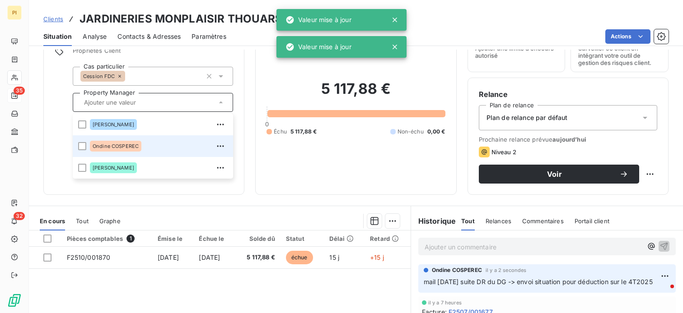
click at [127, 146] on span "Ondine COSPEREC" at bounding box center [116, 146] width 46 height 5
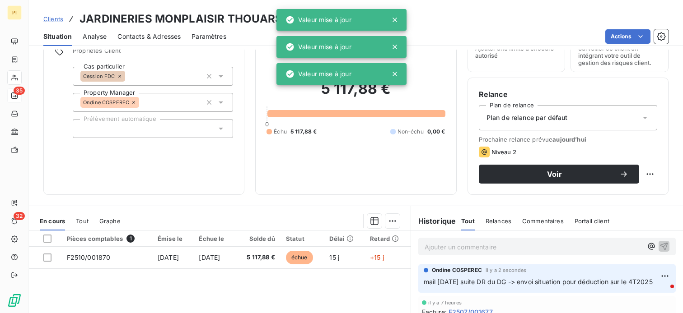
click at [239, 214] on div at bounding box center [265, 221] width 268 height 14
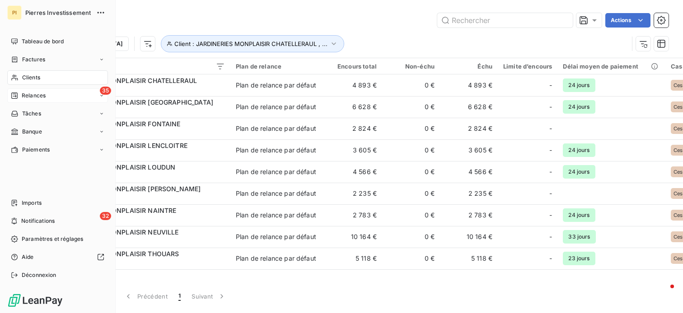
click at [33, 78] on span "Clients" at bounding box center [31, 78] width 18 height 8
click at [23, 94] on span "Relances" at bounding box center [34, 96] width 24 height 8
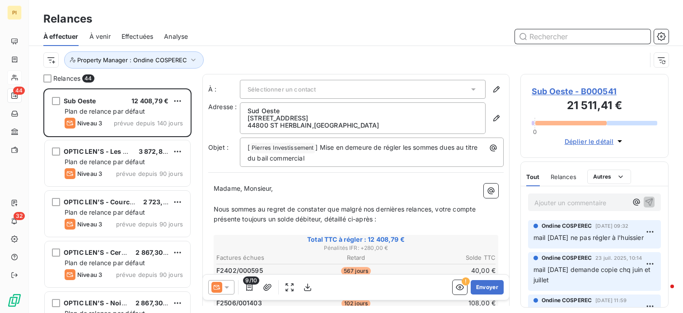
scroll to position [218, 141]
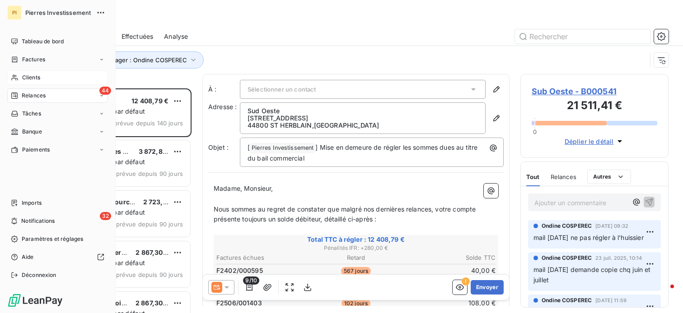
click at [34, 78] on span "Clients" at bounding box center [31, 78] width 18 height 8
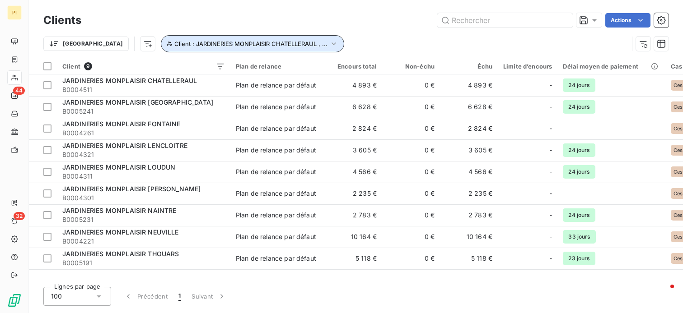
click at [329, 42] on icon "button" at bounding box center [333, 43] width 9 height 9
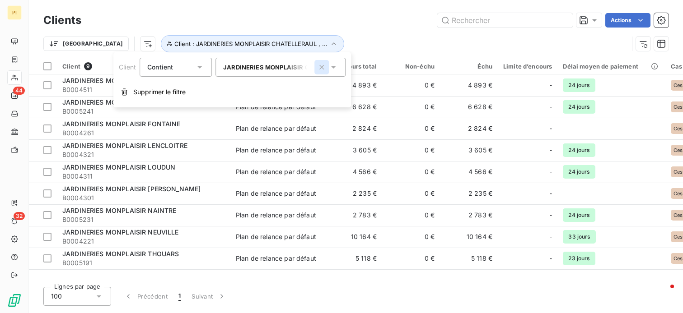
click at [325, 63] on icon "button" at bounding box center [321, 67] width 9 height 9
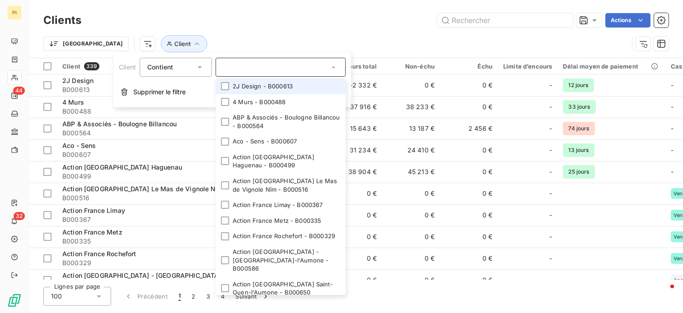
click at [294, 70] on input "text" at bounding box center [276, 67] width 106 height 8
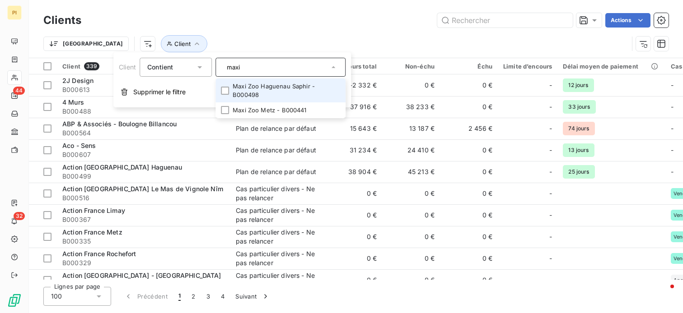
type input "maxi"
click at [277, 94] on li "Maxi Zoo Haguenau Saphir - B000498" at bounding box center [280, 91] width 130 height 24
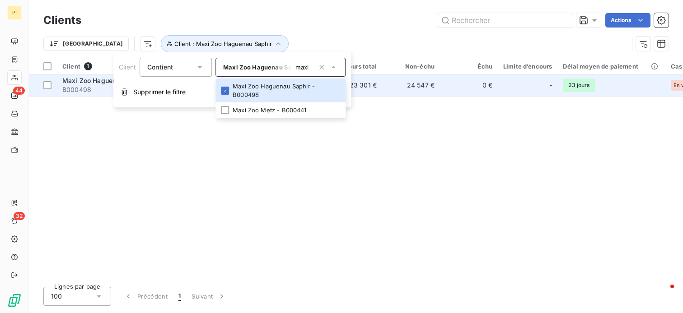
click at [416, 87] on td "24 547 €" at bounding box center [411, 86] width 58 height 22
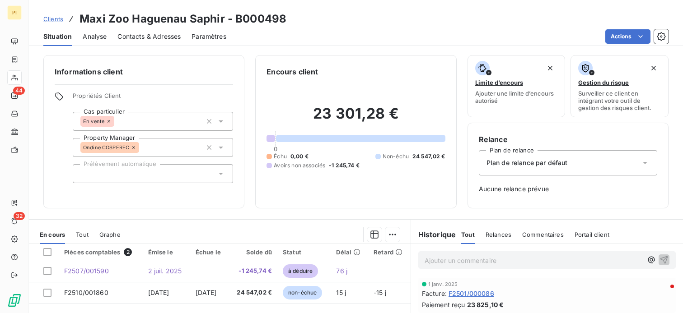
click at [519, 264] on p "Ajouter un commentaire ﻿" at bounding box center [534, 260] width 218 height 11
click at [660, 261] on icon "button" at bounding box center [664, 260] width 8 height 8
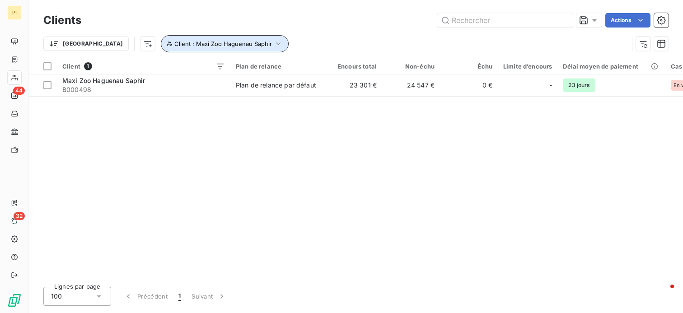
click at [234, 42] on button "Client : Maxi Zoo Haguenau Saphir" at bounding box center [225, 43] width 128 height 17
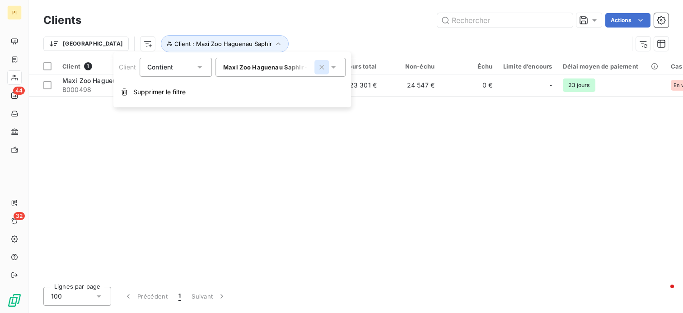
click at [318, 69] on icon "button" at bounding box center [321, 67] width 9 height 9
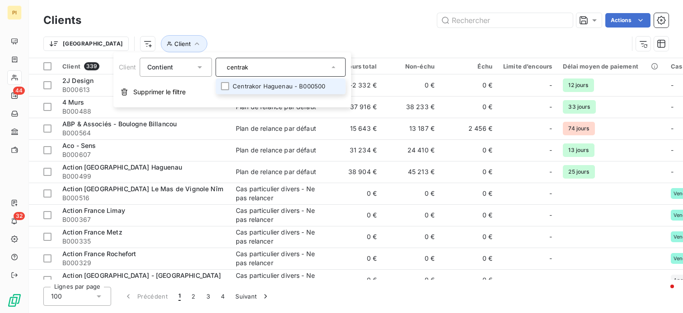
type input "centrak"
click at [283, 84] on li "Centrakor Haguenau - B000500" at bounding box center [280, 87] width 130 height 16
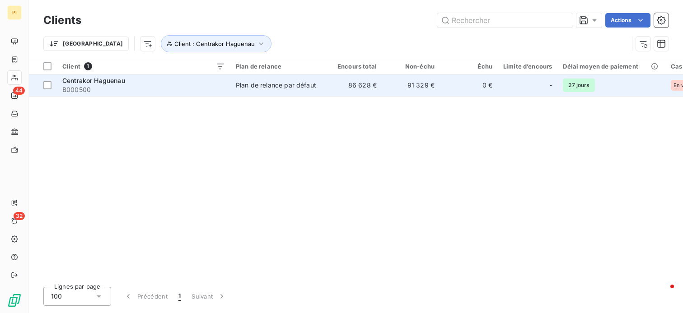
click at [427, 80] on td "91 329 €" at bounding box center [411, 86] width 58 height 22
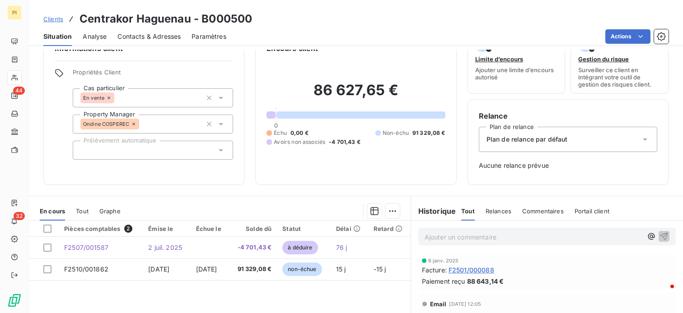
scroll to position [45, 0]
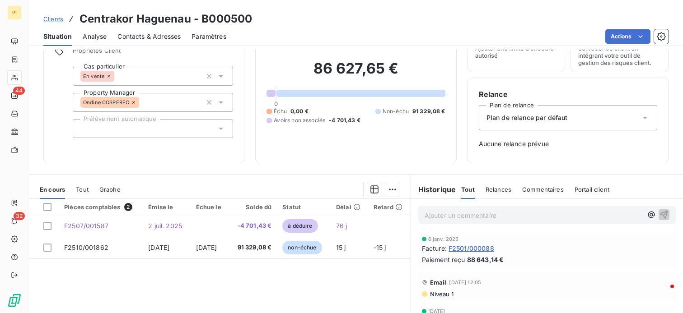
click at [458, 219] on p "Ajouter un commentaire ﻿" at bounding box center [534, 215] width 218 height 11
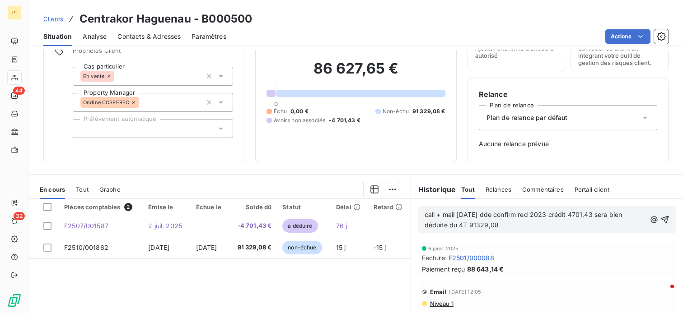
click at [485, 216] on span "call + mail [DATE] dde confirm red 2023 crédit 4701,43 sera bien déduite du 4T …" at bounding box center [525, 220] width 200 height 18
click at [660, 219] on icon "button" at bounding box center [664, 219] width 9 height 9
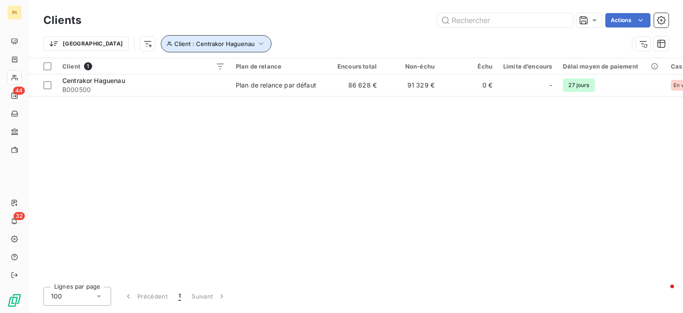
drag, startPoint x: 212, startPoint y: 46, endPoint x: 218, endPoint y: 51, distance: 7.7
click at [257, 47] on icon "button" at bounding box center [261, 43] width 9 height 9
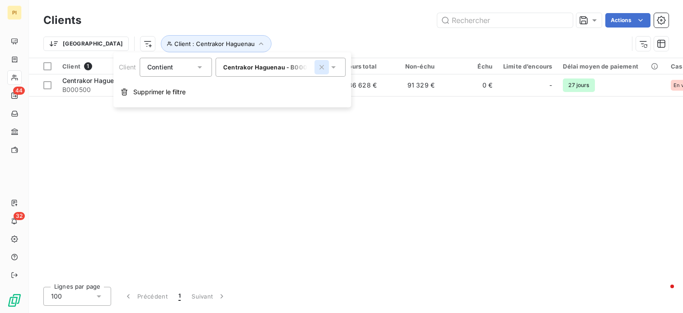
click at [327, 70] on button "button" at bounding box center [321, 67] width 14 height 14
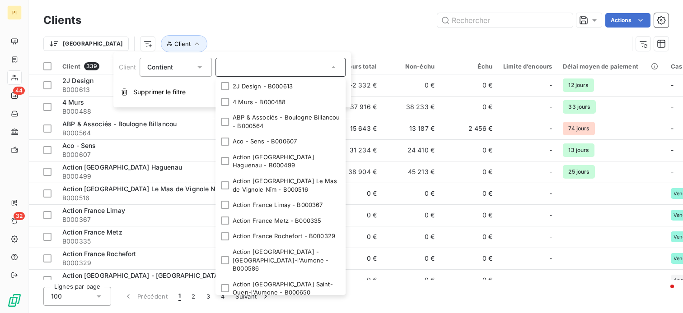
click at [290, 65] on input "text" at bounding box center [276, 67] width 106 height 8
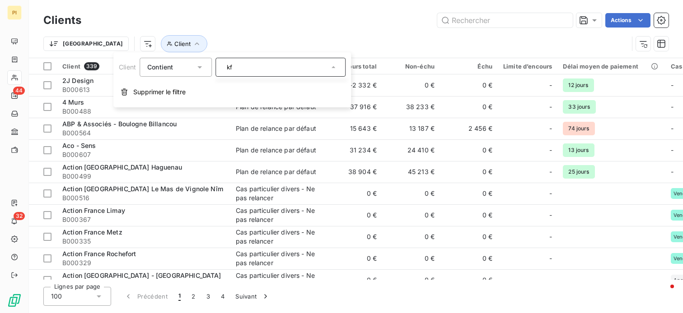
type input "k"
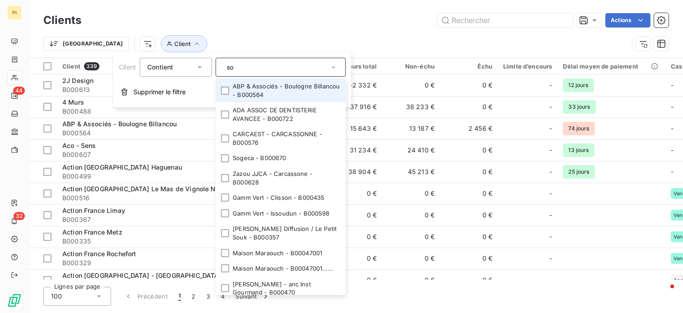
type input "so h"
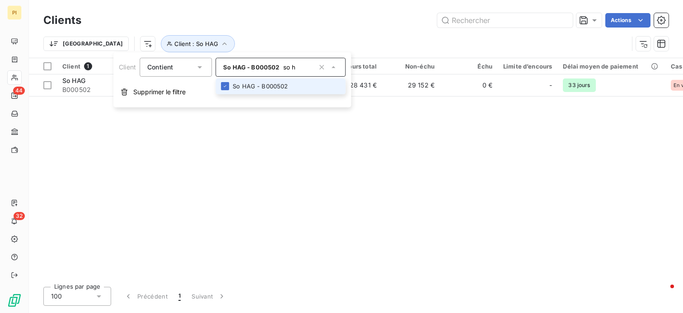
click at [399, 94] on td "29 152 €" at bounding box center [411, 86] width 58 height 22
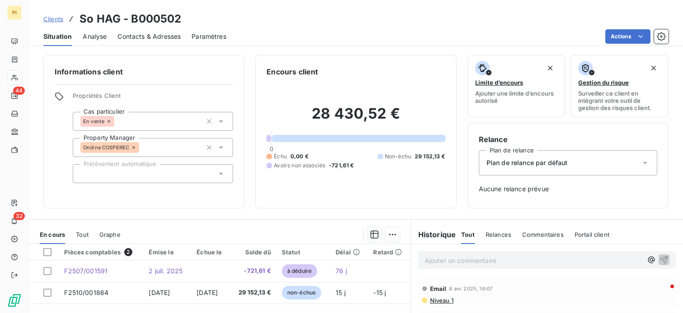
click at [481, 257] on p "Ajouter un commentaire ﻿" at bounding box center [534, 260] width 218 height 11
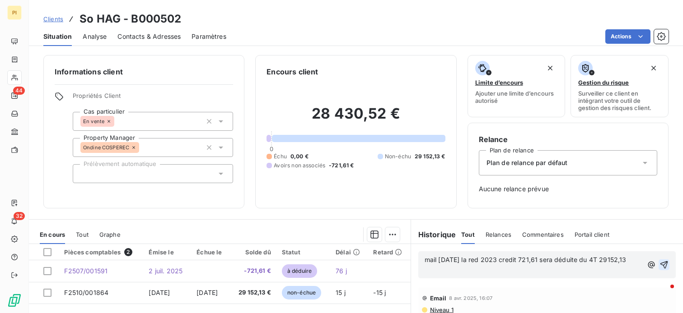
click at [660, 264] on icon "button" at bounding box center [664, 265] width 9 height 9
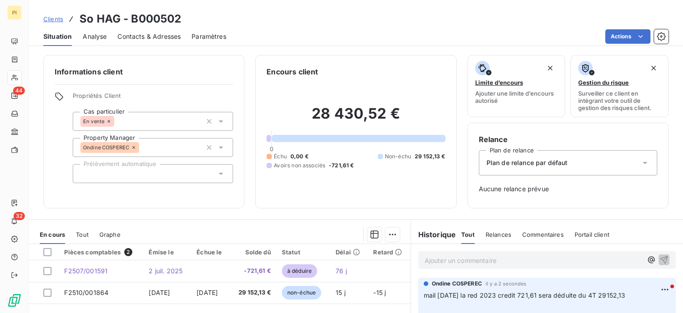
drag, startPoint x: 145, startPoint y: 35, endPoint x: 168, endPoint y: 43, distance: 23.4
click at [148, 37] on span "Contacts & Adresses" at bounding box center [148, 36] width 63 height 9
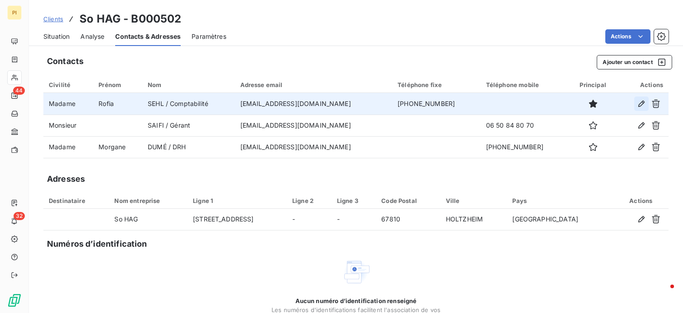
click at [639, 101] on icon "button" at bounding box center [641, 103] width 9 height 9
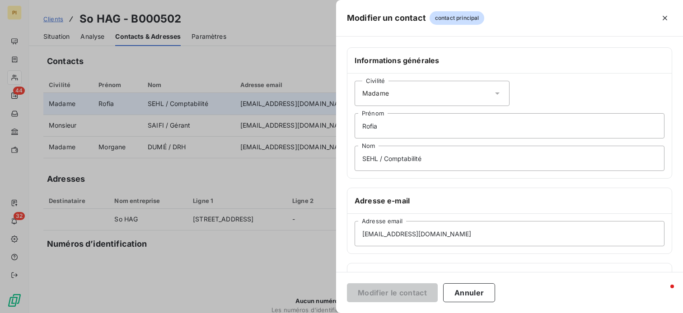
click at [399, 99] on div "Civilité Madame" at bounding box center [432, 93] width 155 height 25
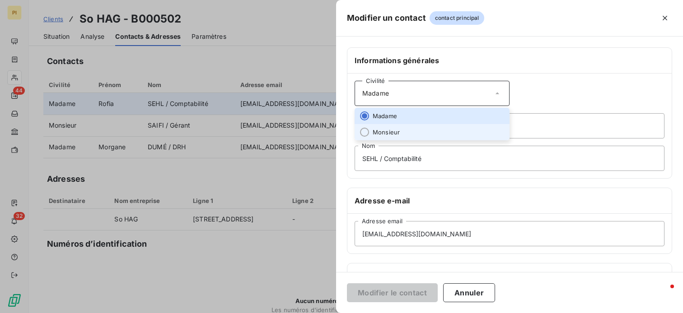
click at [407, 130] on li "Monsieur" at bounding box center [432, 132] width 155 height 16
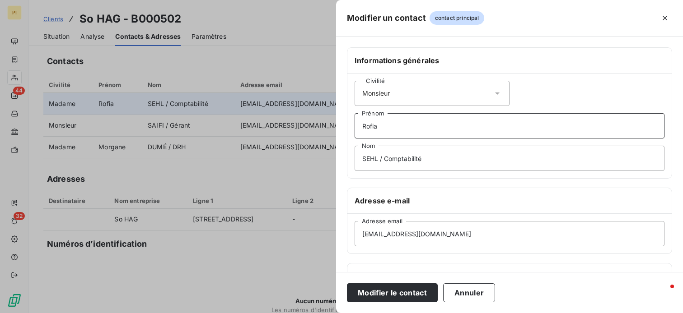
click at [393, 126] on input "Rofia" at bounding box center [510, 125] width 310 height 25
drag, startPoint x: 379, startPoint y: 119, endPoint x: 339, endPoint y: 109, distance: 41.4
click at [339, 109] on div "Informations générales Civilité Monsieur [PERSON_NAME] SEHL / Comptabilité Nom …" at bounding box center [509, 247] width 347 height 401
drag, startPoint x: 377, startPoint y: 159, endPoint x: 305, endPoint y: 142, distance: 73.6
click at [305, 313] on div "Modifier un contact contact principal Informations générales Civilité Monsieur …" at bounding box center [341, 313] width 683 height 0
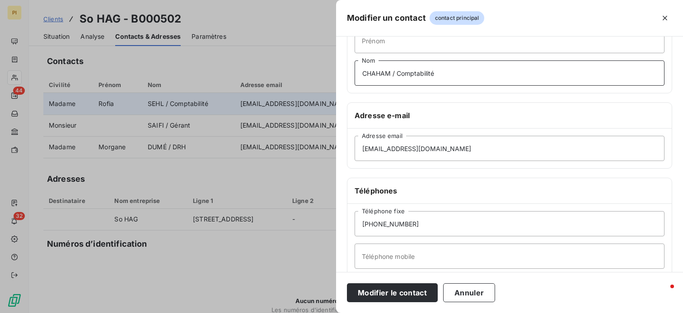
scroll to position [90, 0]
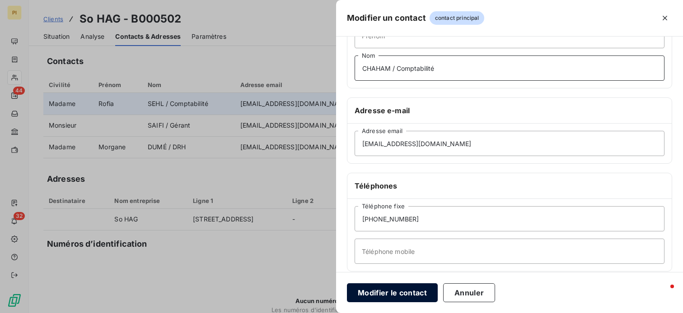
type input "CHAHAM / Comptabilité"
click at [406, 293] on button "Modifier le contact" at bounding box center [392, 293] width 91 height 19
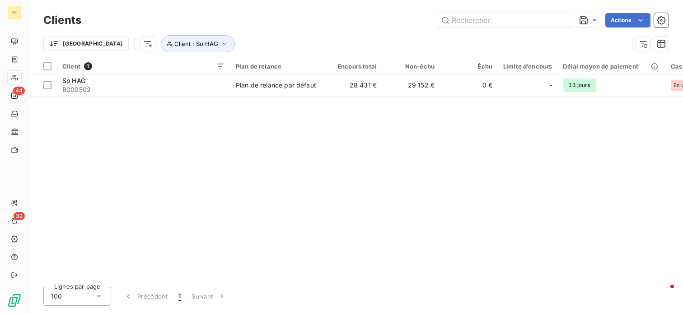
drag, startPoint x: 21, startPoint y: 0, endPoint x: 239, endPoint y: 165, distance: 273.2
click at [251, 171] on div "Client 1 Plan de relance Encours total Non-échu Échu Limite d’encours Délai moy…" at bounding box center [356, 169] width 654 height 222
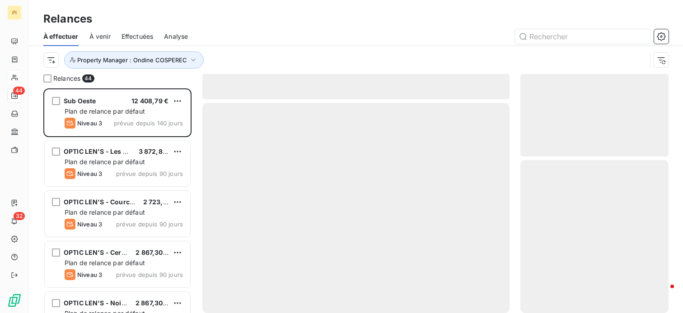
scroll to position [218, 141]
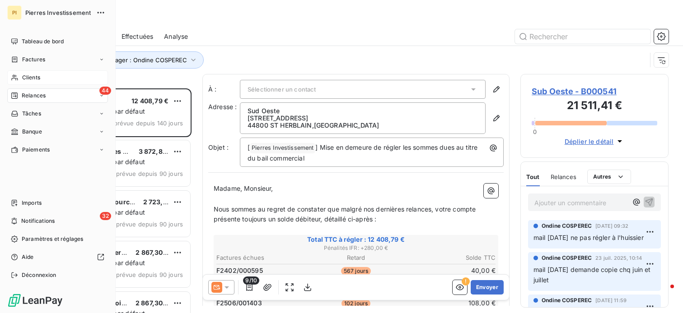
click at [27, 75] on span "Clients" at bounding box center [31, 78] width 18 height 8
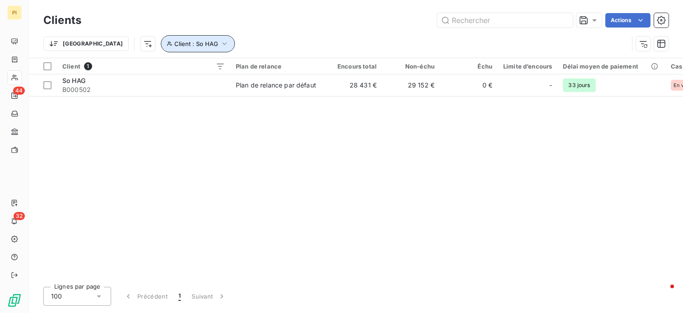
drag, startPoint x: 176, startPoint y: 42, endPoint x: 181, endPoint y: 51, distance: 9.9
click at [220, 46] on icon "button" at bounding box center [224, 43] width 9 height 9
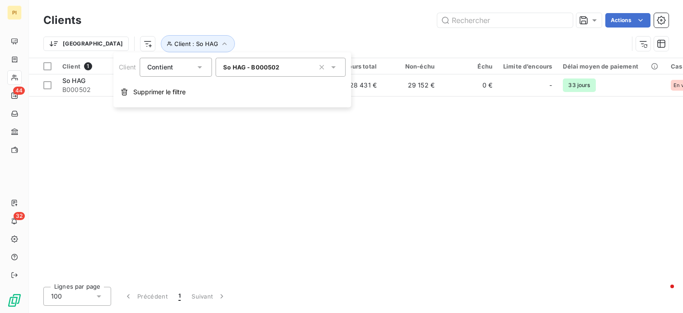
click at [326, 68] on icon "button" at bounding box center [321, 67] width 9 height 9
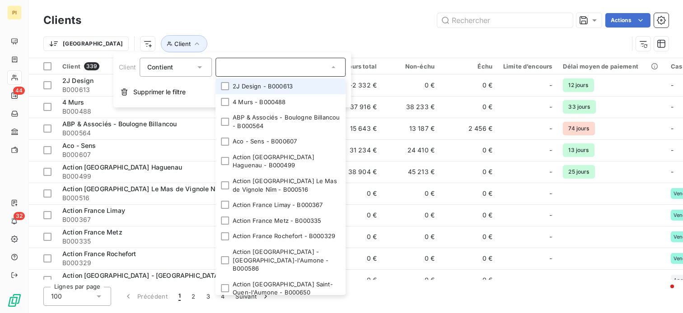
click at [276, 66] on input "text" at bounding box center [276, 67] width 106 height 8
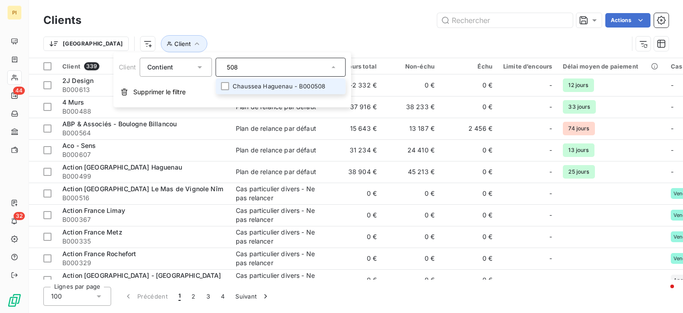
type input "508"
drag, startPoint x: 280, startPoint y: 84, endPoint x: 296, endPoint y: 87, distance: 16.5
click at [281, 84] on li "Chaussea Haguenau - B000508" at bounding box center [280, 87] width 130 height 16
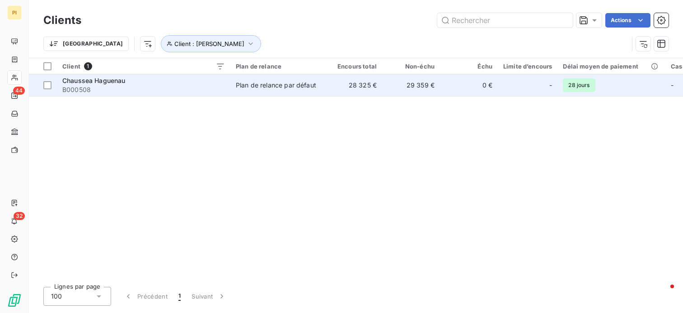
click at [400, 90] on td "29 359 €" at bounding box center [411, 86] width 58 height 22
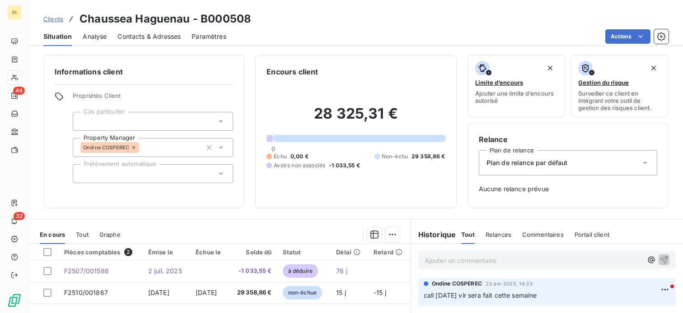
drag, startPoint x: 148, startPoint y: 34, endPoint x: 153, endPoint y: 36, distance: 4.9
click at [149, 34] on span "Contacts & Adresses" at bounding box center [148, 36] width 63 height 9
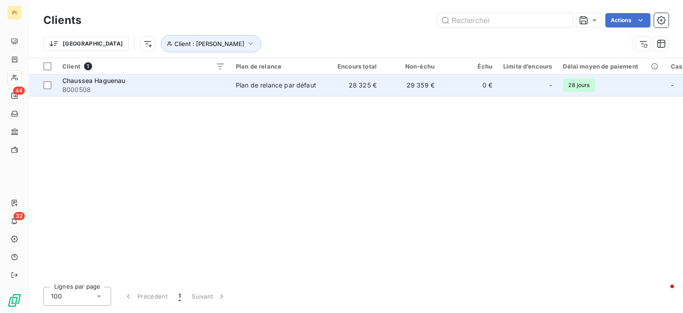
click at [150, 83] on div "Chaussea Haguenau" at bounding box center [143, 80] width 163 height 9
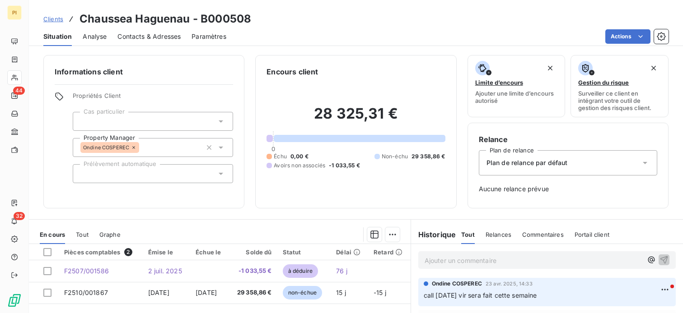
click at [501, 264] on p "Ajouter un commentaire ﻿" at bounding box center [534, 260] width 218 height 11
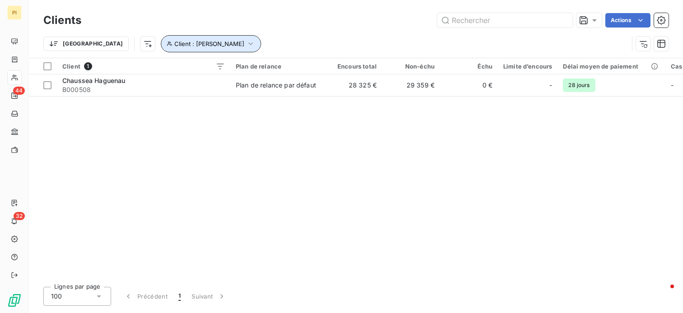
click at [246, 46] on icon "button" at bounding box center [250, 43] width 9 height 9
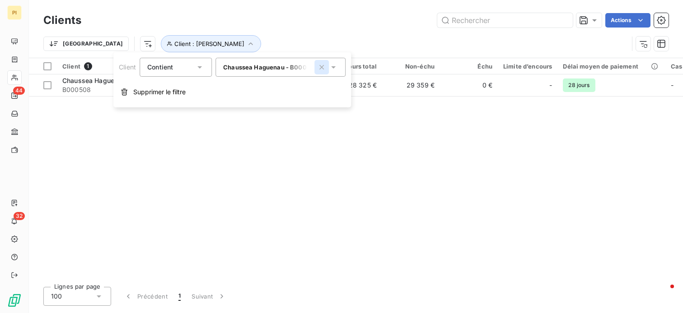
click at [321, 67] on icon "button" at bounding box center [321, 67] width 9 height 9
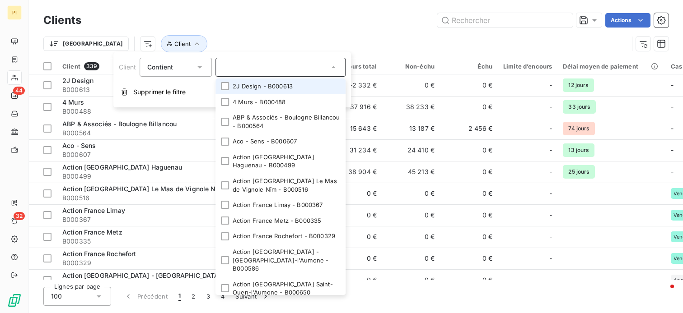
click at [282, 66] on input "text" at bounding box center [276, 67] width 106 height 8
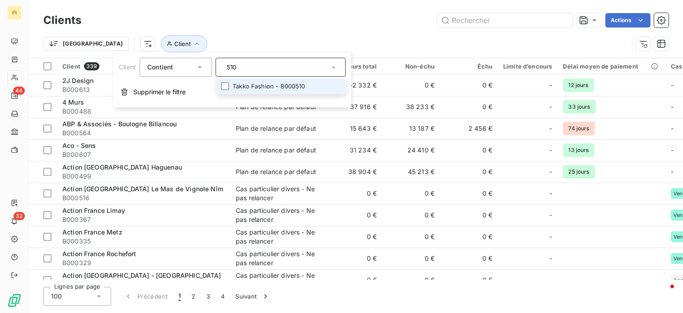
type input "510"
drag, startPoint x: 280, startPoint y: 89, endPoint x: 309, endPoint y: 101, distance: 31.2
click at [281, 90] on li "Takko Fashion - B000510" at bounding box center [280, 87] width 130 height 16
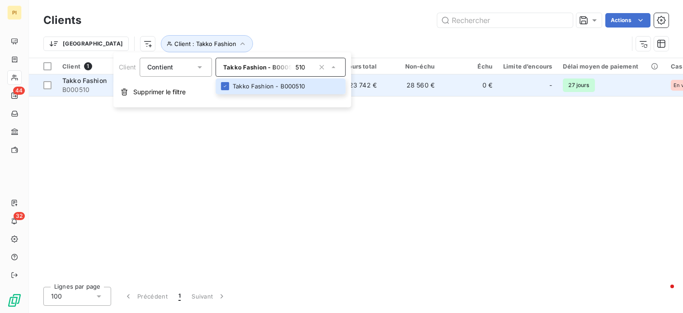
click at [416, 94] on td "28 560 €" at bounding box center [411, 86] width 58 height 22
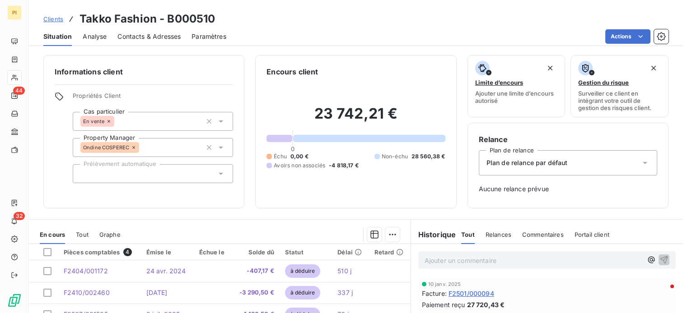
drag, startPoint x: 164, startPoint y: 32, endPoint x: 229, endPoint y: 41, distance: 65.6
click at [166, 32] on span "Contacts & Adresses" at bounding box center [148, 36] width 63 height 9
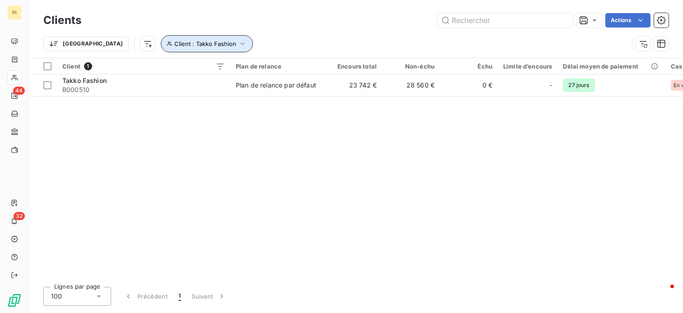
drag, startPoint x: 191, startPoint y: 42, endPoint x: 205, endPoint y: 51, distance: 16.4
click at [238, 43] on icon "button" at bounding box center [242, 43] width 9 height 9
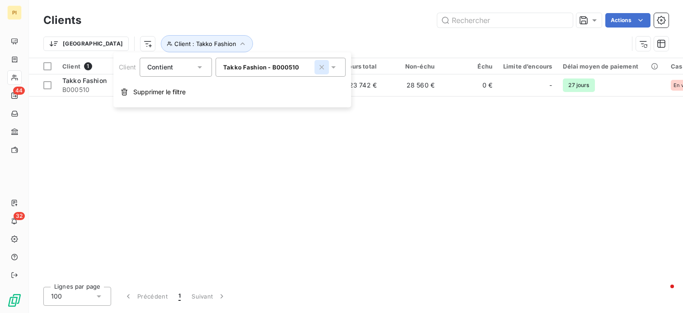
click at [323, 68] on icon "button" at bounding box center [321, 67] width 5 height 5
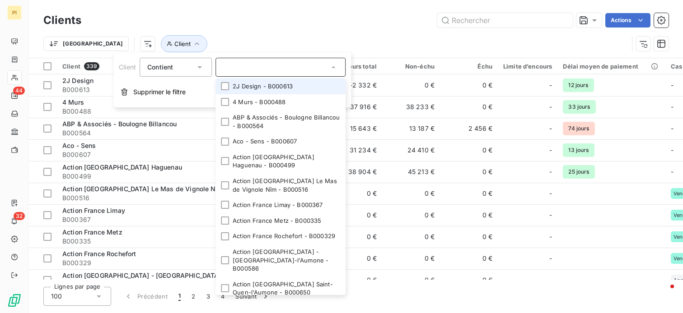
click at [283, 70] on input "text" at bounding box center [276, 67] width 106 height 8
type input "517"
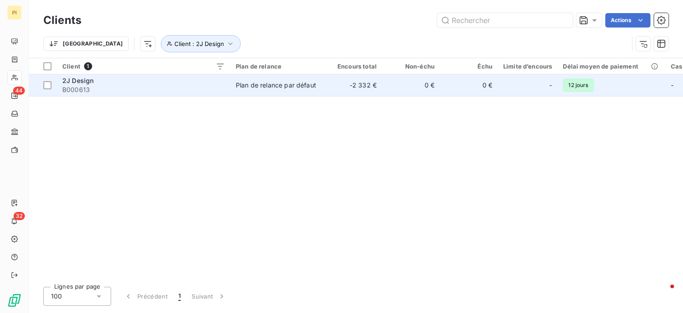
click at [396, 89] on td "0 €" at bounding box center [411, 86] width 58 height 22
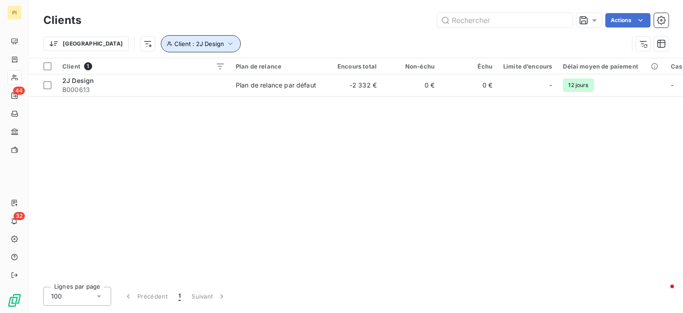
click at [226, 47] on icon "button" at bounding box center [230, 43] width 9 height 9
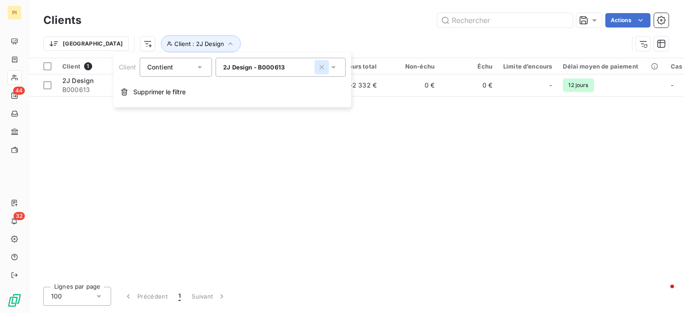
click at [323, 67] on icon "button" at bounding box center [321, 67] width 5 height 5
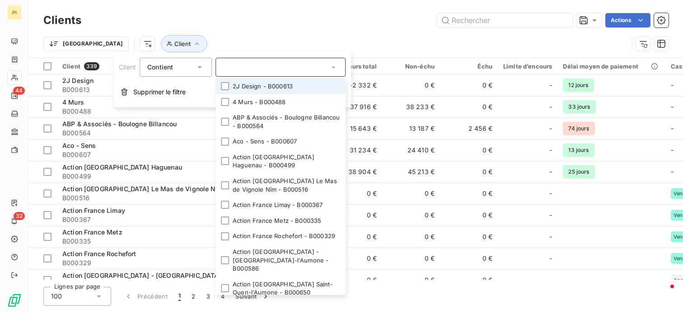
click at [299, 67] on input "text" at bounding box center [276, 67] width 106 height 8
type input "517"
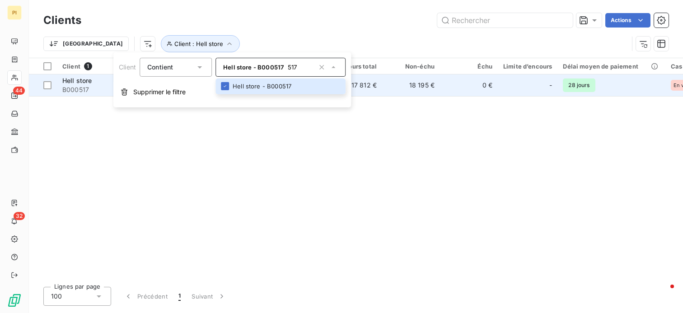
click at [368, 94] on td "17 812 €" at bounding box center [353, 86] width 58 height 22
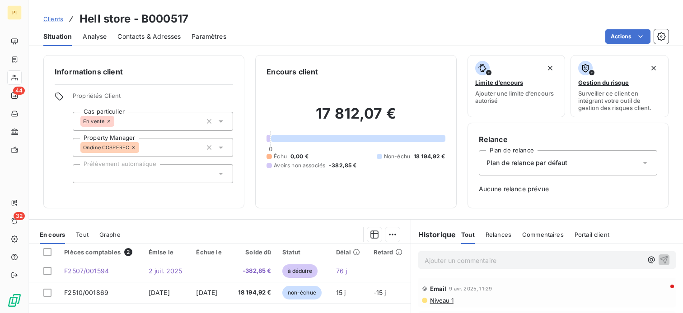
click at [159, 38] on span "Contacts & Adresses" at bounding box center [148, 36] width 63 height 9
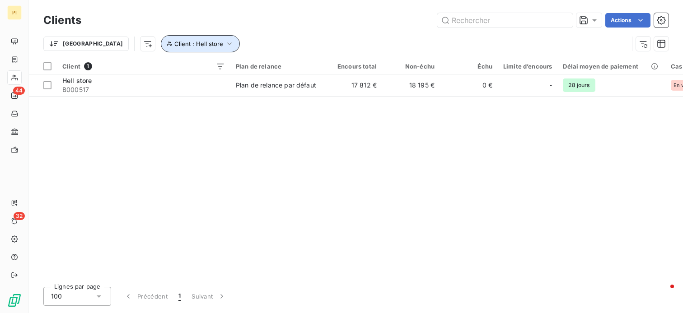
click at [225, 44] on icon "button" at bounding box center [229, 43] width 9 height 9
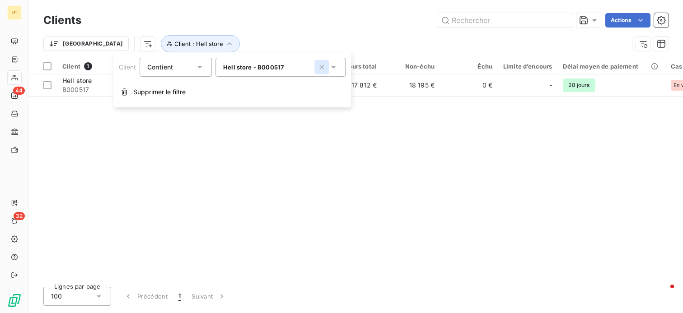
click at [323, 69] on icon "button" at bounding box center [321, 67] width 9 height 9
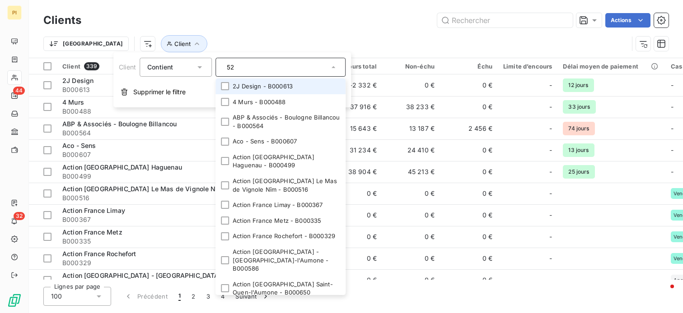
type input "528"
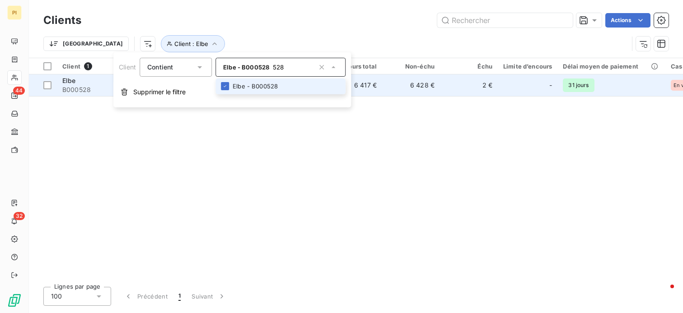
click at [414, 86] on td "6 428 €" at bounding box center [411, 86] width 58 height 22
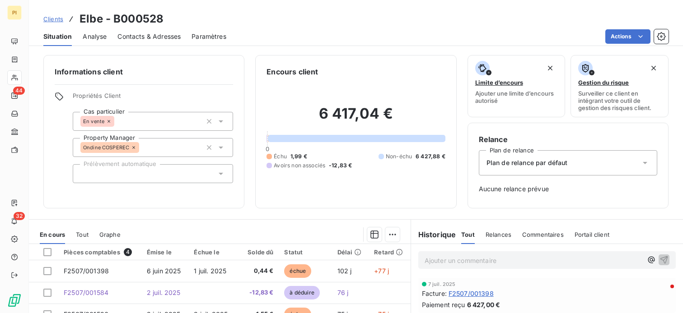
drag, startPoint x: 131, startPoint y: 37, endPoint x: 208, endPoint y: 47, distance: 78.0
click at [132, 37] on span "Contacts & Adresses" at bounding box center [148, 36] width 63 height 9
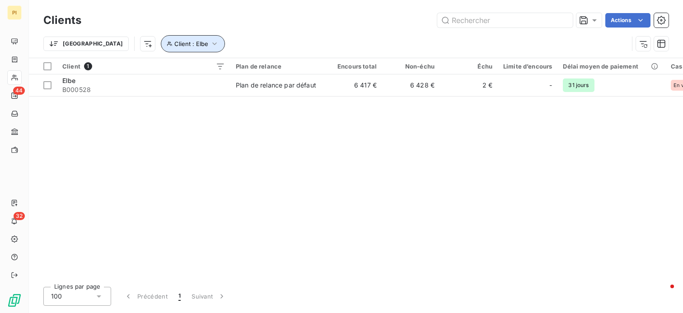
click at [212, 45] on icon "button" at bounding box center [214, 43] width 5 height 3
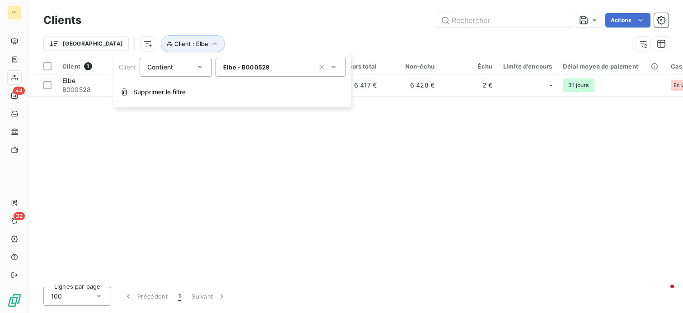
click at [325, 69] on icon "button" at bounding box center [321, 67] width 9 height 9
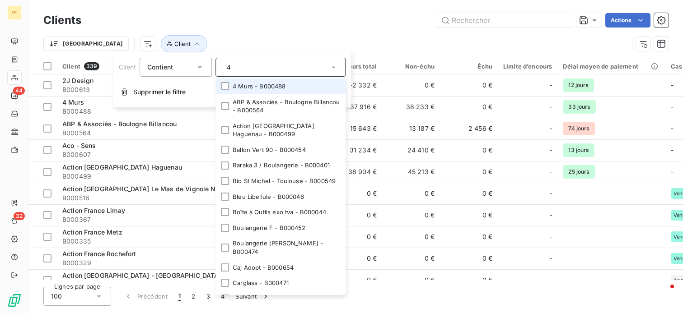
type input "4"
drag, startPoint x: 251, startPoint y: 85, endPoint x: 254, endPoint y: 91, distance: 6.3
click at [251, 85] on li "4 Murs - B000488" at bounding box center [280, 87] width 130 height 16
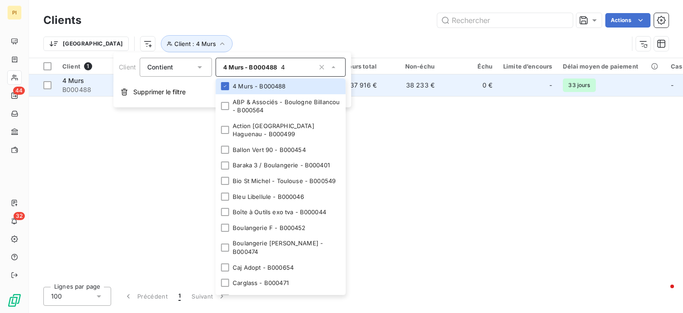
click at [388, 84] on td "38 233 €" at bounding box center [411, 86] width 58 height 22
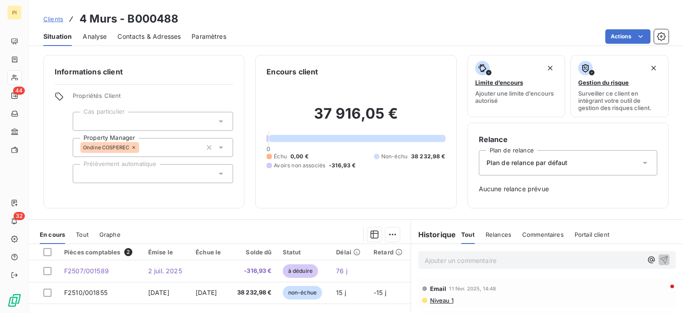
drag, startPoint x: 140, startPoint y: 38, endPoint x: 170, endPoint y: 47, distance: 31.3
click at [145, 38] on span "Contacts & Adresses" at bounding box center [148, 36] width 63 height 9
